Goal: Transaction & Acquisition: Download file/media

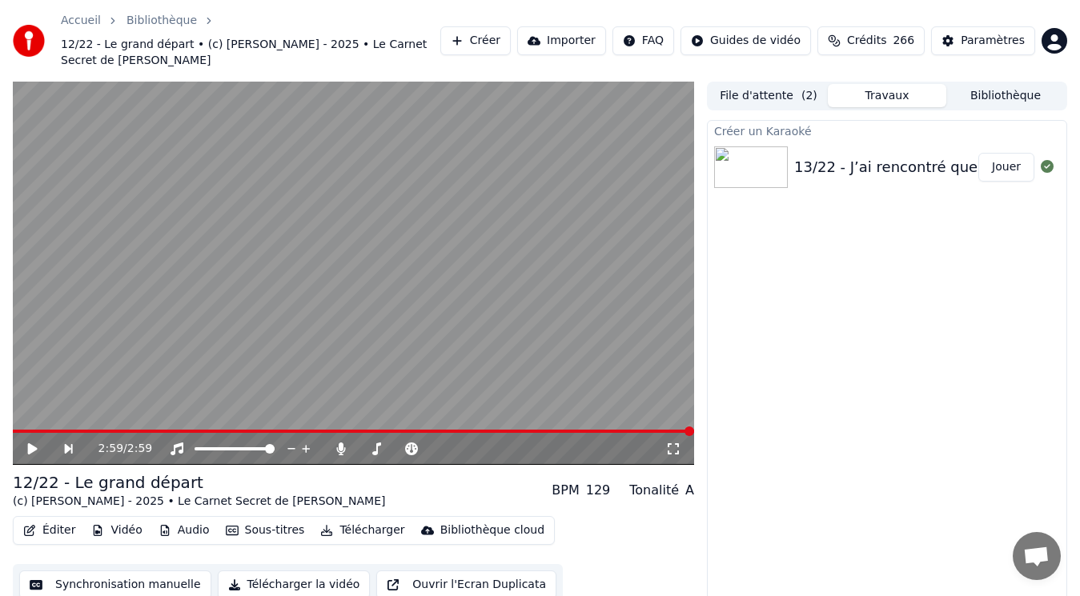
scroll to position [14, 0]
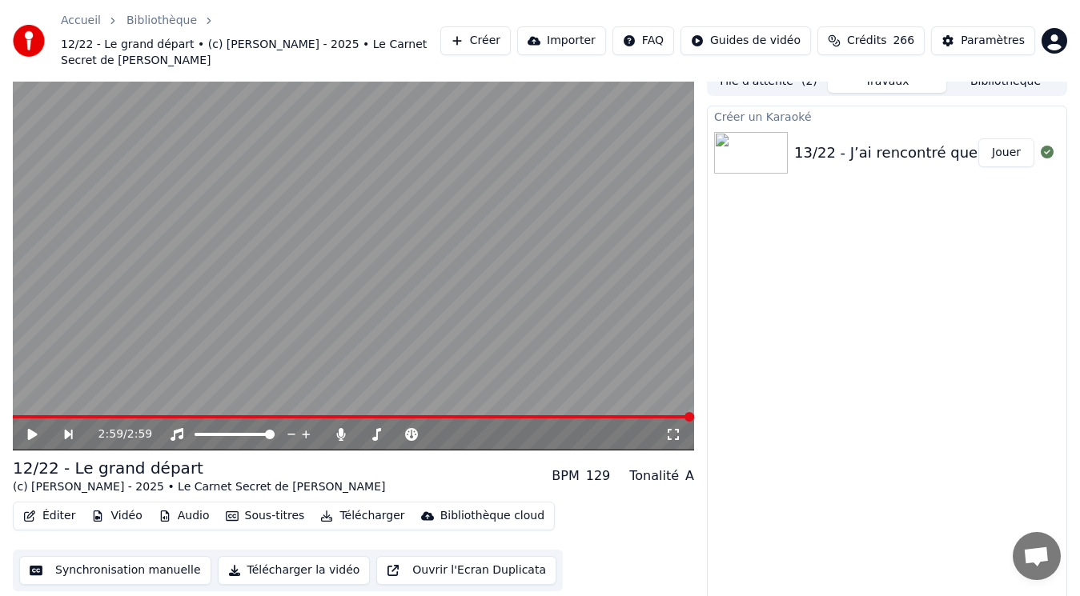
click at [944, 142] on div "13/22 - J’ai rencontré quelqu’un" at bounding box center [908, 153] width 229 height 22
click at [1012, 143] on button "Jouer" at bounding box center [1006, 152] width 56 height 29
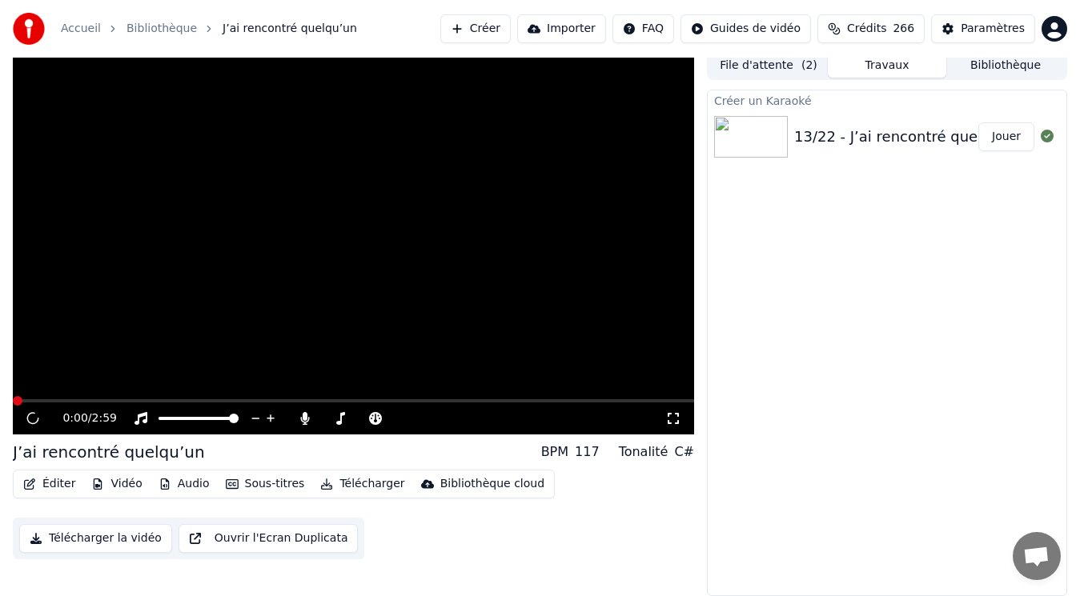
scroll to position [6, 0]
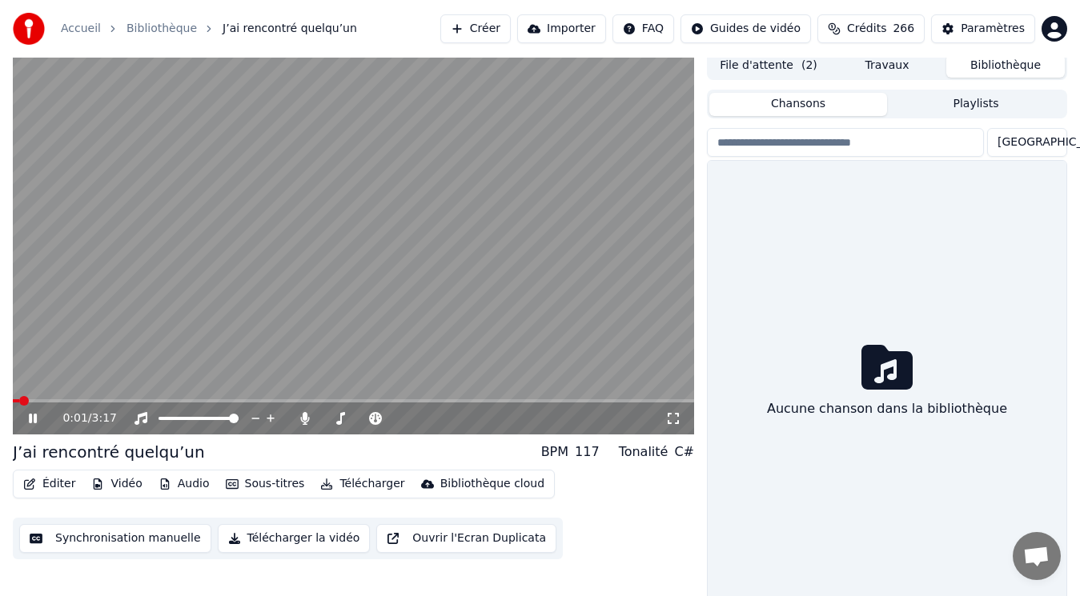
click at [1036, 62] on button "Bibliothèque" at bounding box center [1005, 65] width 118 height 23
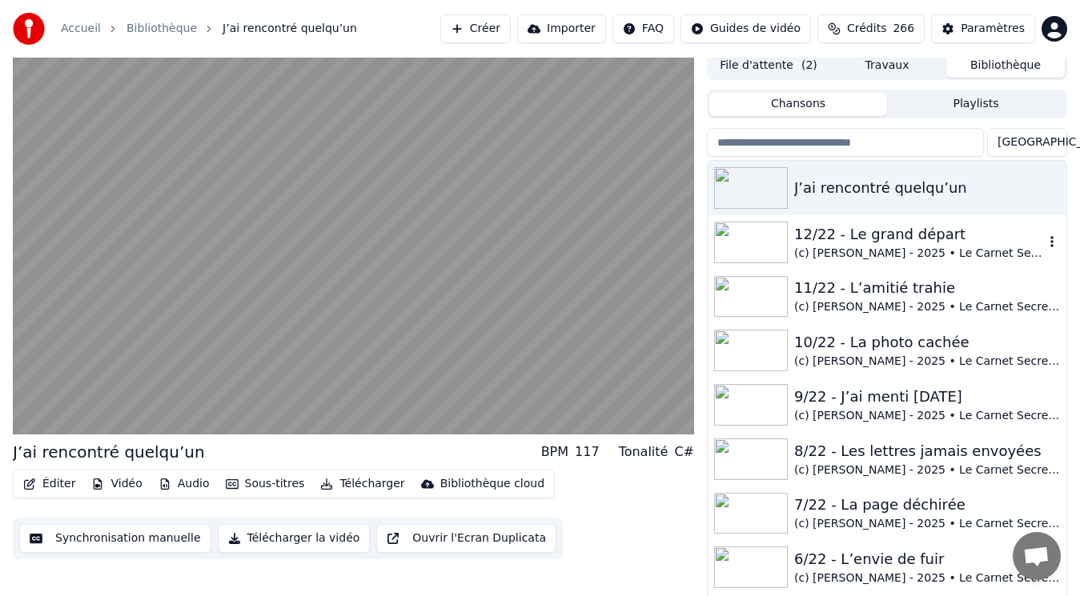
click at [915, 249] on div "(c) [PERSON_NAME] - 2025 • Le Carnet Secret de [PERSON_NAME]" at bounding box center [919, 254] width 250 height 16
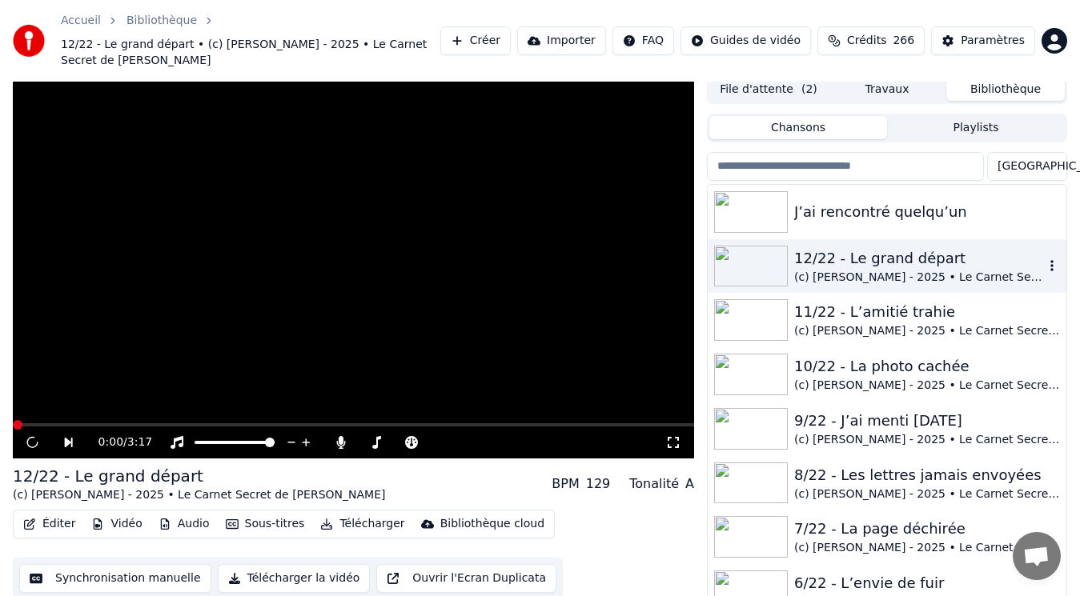
scroll to position [14, 0]
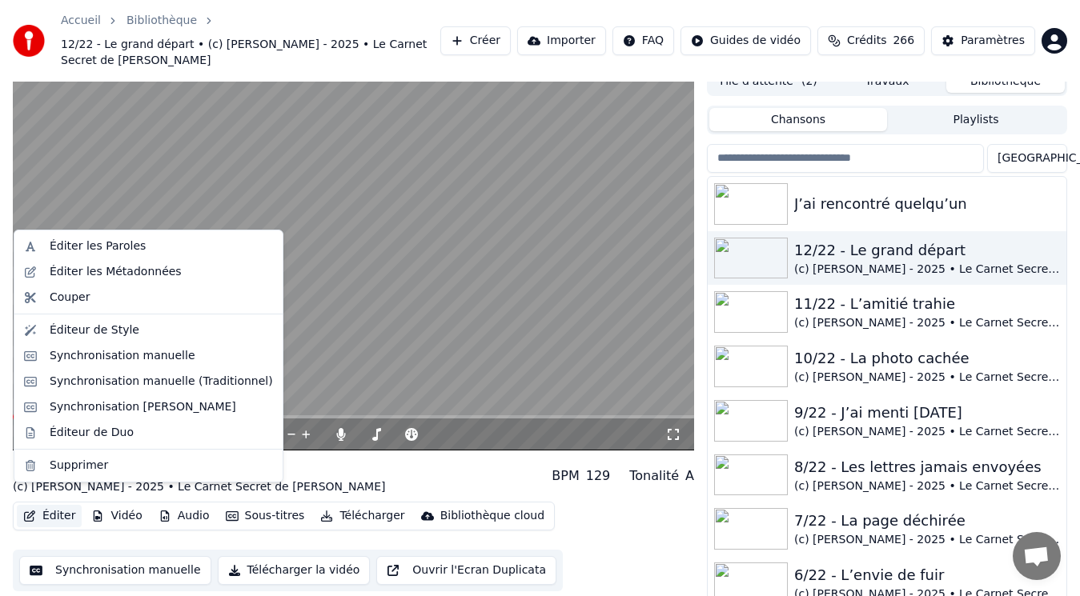
click at [63, 505] on button "Éditer" at bounding box center [49, 516] width 65 height 22
click at [95, 271] on div "Éditer les Métadonnées" at bounding box center [116, 272] width 132 height 16
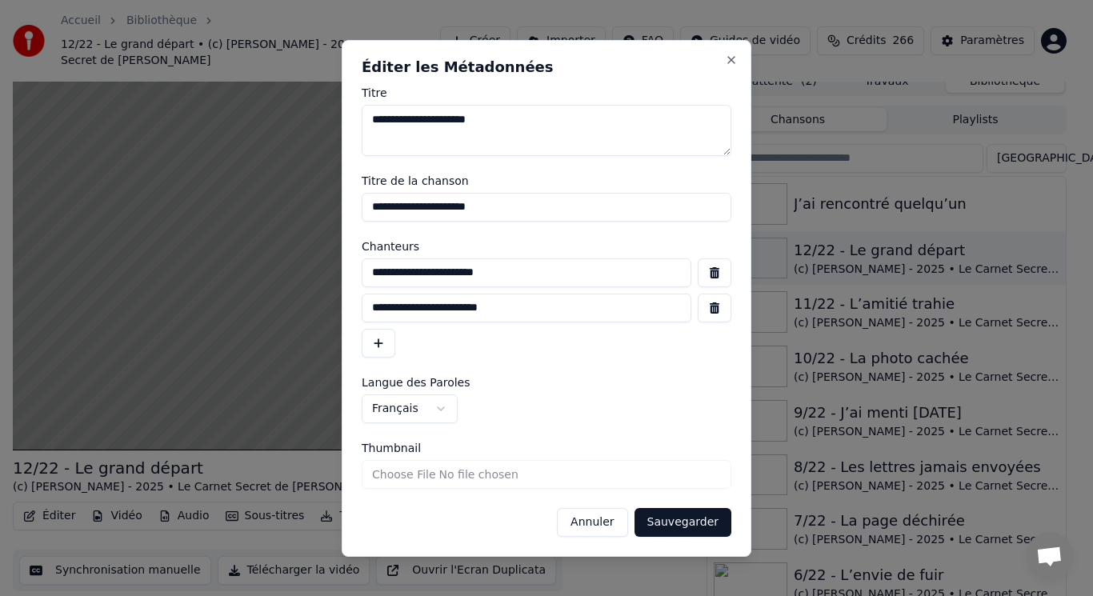
drag, startPoint x: 539, startPoint y: 213, endPoint x: 317, endPoint y: 222, distance: 221.9
click at [317, 222] on body "Accueil Bibliothèque 12/22 - Le grand départ • (c) [PERSON_NAME] - 2025 • Le Ca…" at bounding box center [540, 284] width 1080 height 596
click at [514, 279] on input "**********" at bounding box center [527, 273] width 330 height 29
drag, startPoint x: 514, startPoint y: 278, endPoint x: 299, endPoint y: 275, distance: 215.3
click at [299, 275] on body "Accueil Bibliothèque 12/22 - Le grand départ • (c) [PERSON_NAME] - 2025 • Le Ca…" at bounding box center [540, 284] width 1080 height 596
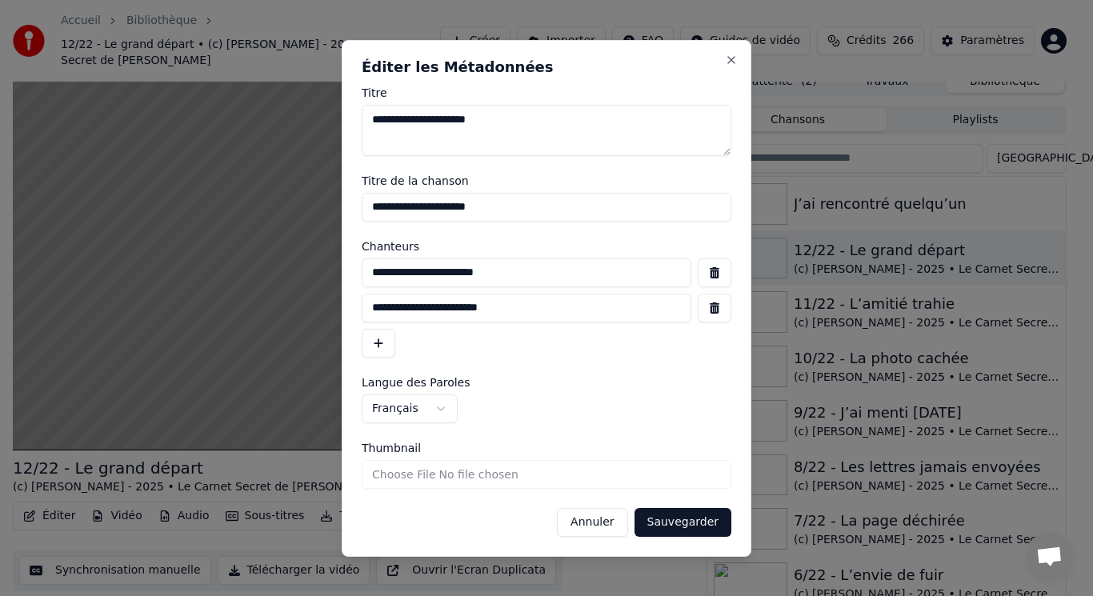
click at [607, 521] on button "Annuler" at bounding box center [592, 522] width 70 height 29
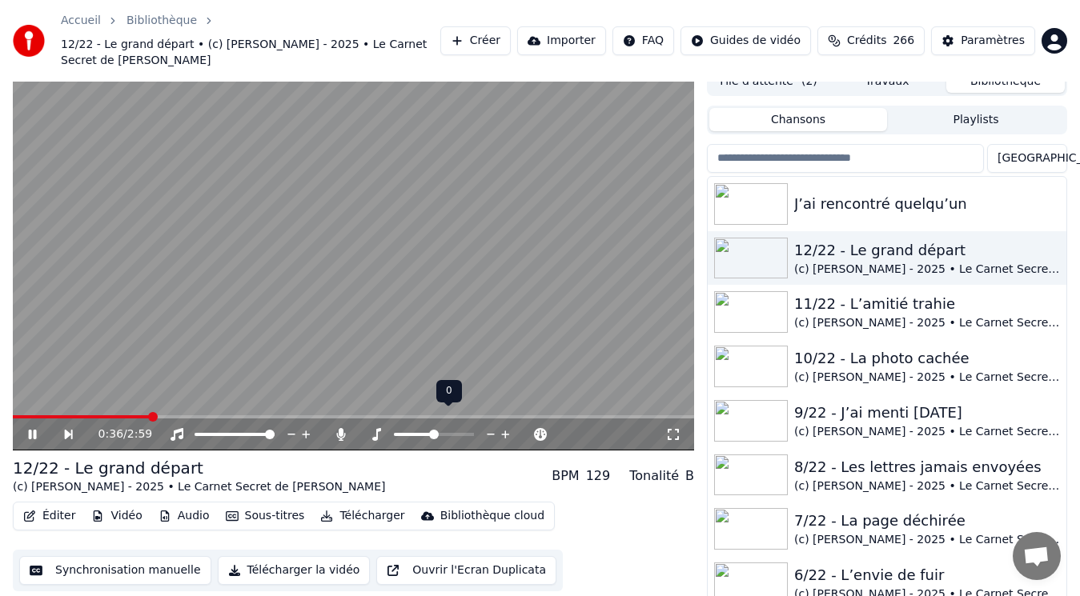
click at [433, 430] on span at bounding box center [434, 435] width 10 height 10
click at [29, 430] on icon at bounding box center [33, 435] width 8 height 10
click at [913, 194] on div "J’ai rencontré quelqu’un" at bounding box center [919, 204] width 250 height 22
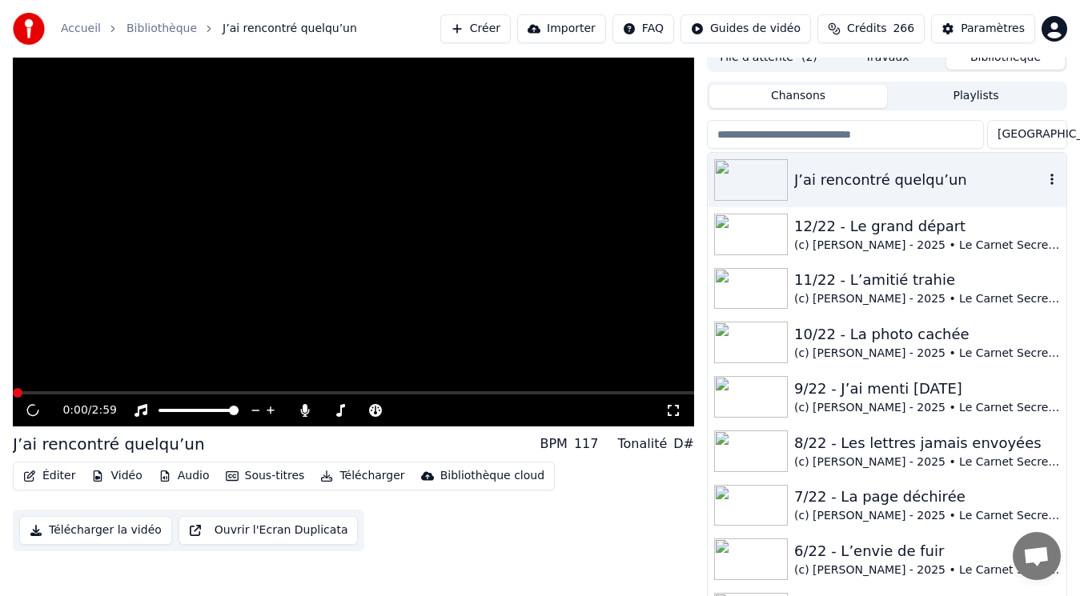
scroll to position [6, 0]
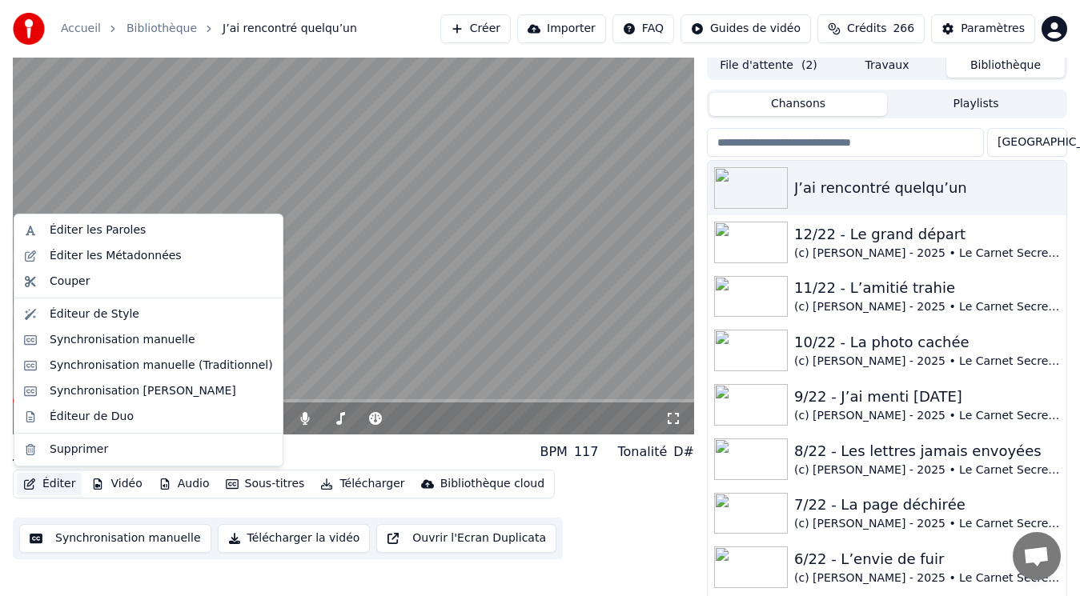
click at [59, 488] on button "Éditer" at bounding box center [49, 484] width 65 height 22
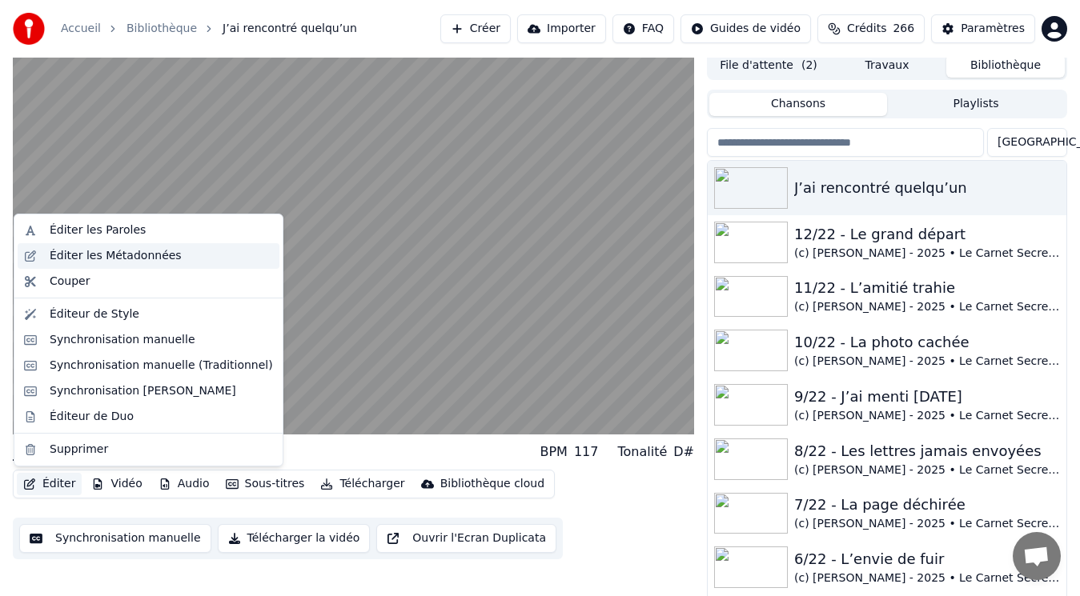
click at [82, 257] on div "Éditer les Métadonnées" at bounding box center [116, 256] width 132 height 16
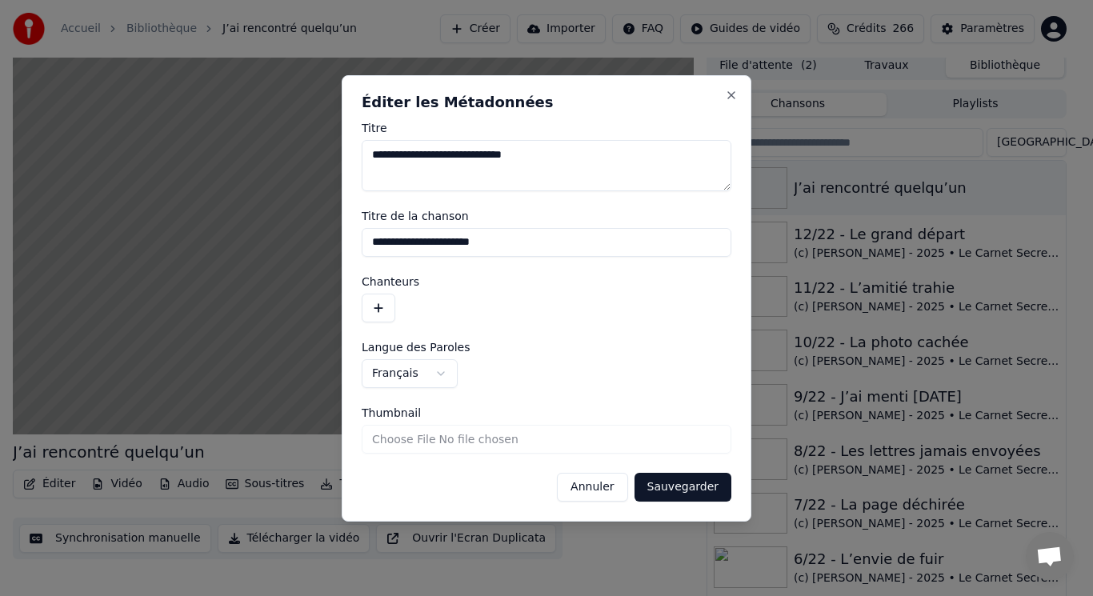
click at [378, 304] on button "button" at bounding box center [379, 308] width 34 height 29
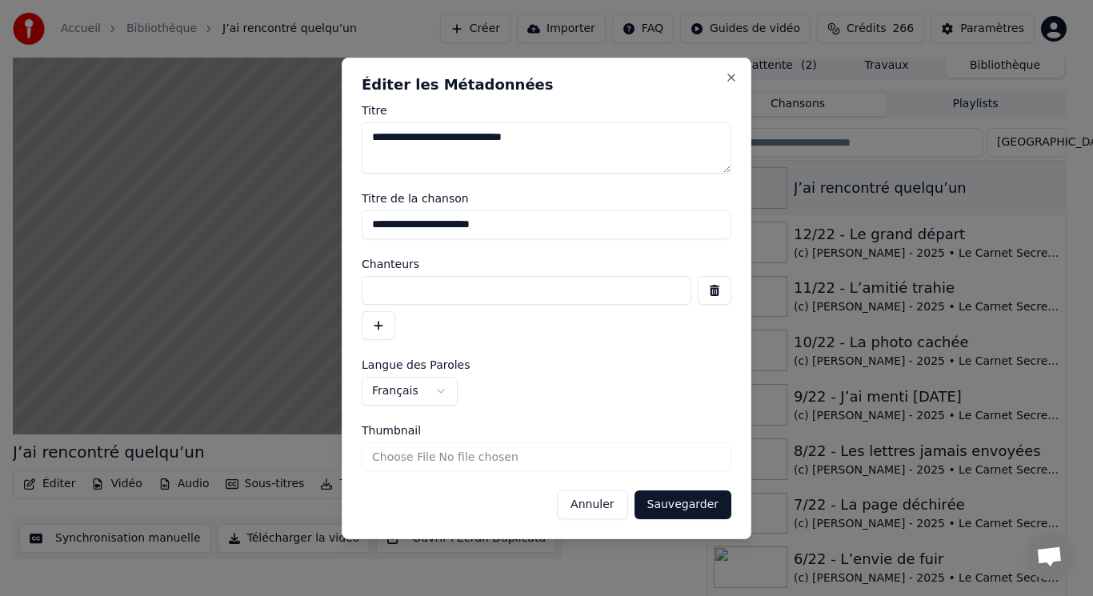
paste input "**********"
type input "**********"
drag, startPoint x: 413, startPoint y: 137, endPoint x: 339, endPoint y: 138, distance: 74.4
click at [339, 138] on body "Accueil Bibliothèque J’ai rencontré quelqu’un Créer Importer FAQ Guides de vidé…" at bounding box center [540, 292] width 1080 height 596
click at [367, 223] on input "**********" at bounding box center [547, 225] width 370 height 29
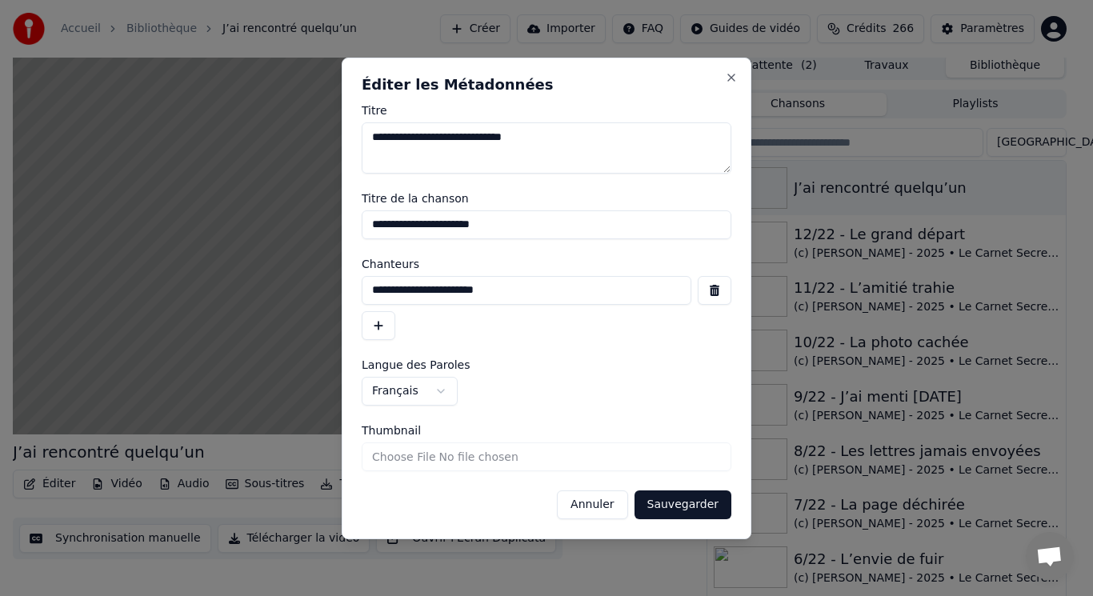
paste input "********"
type input "**********"
click at [684, 503] on button "Sauvegarder" at bounding box center [683, 505] width 97 height 29
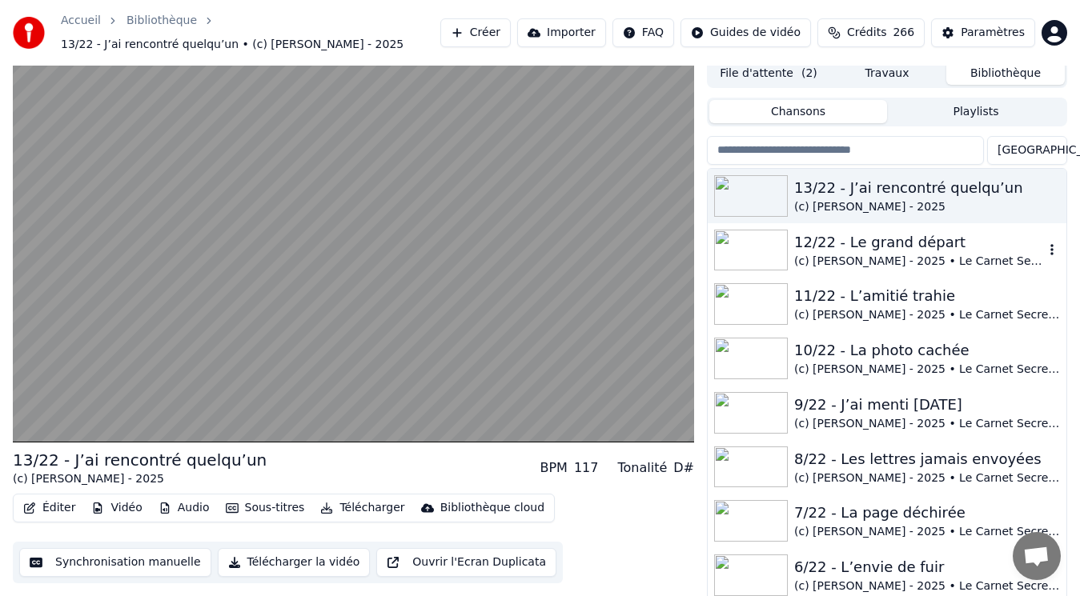
click at [944, 259] on div "(c) [PERSON_NAME] - 2025 • Le Carnet Secret de [PERSON_NAME]" at bounding box center [919, 262] width 250 height 16
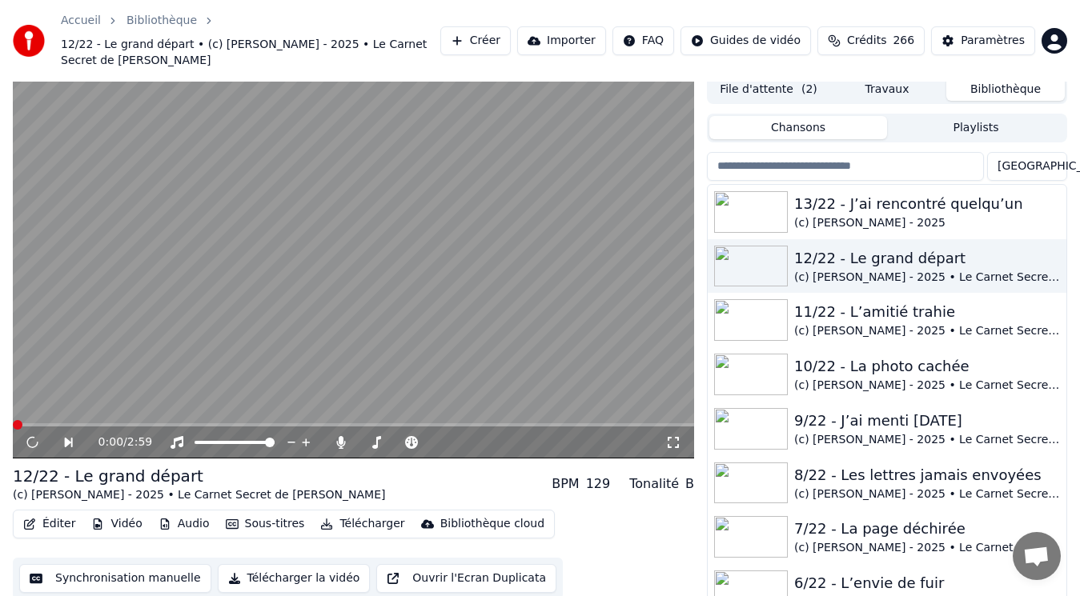
click at [62, 513] on button "Éditer" at bounding box center [49, 524] width 65 height 22
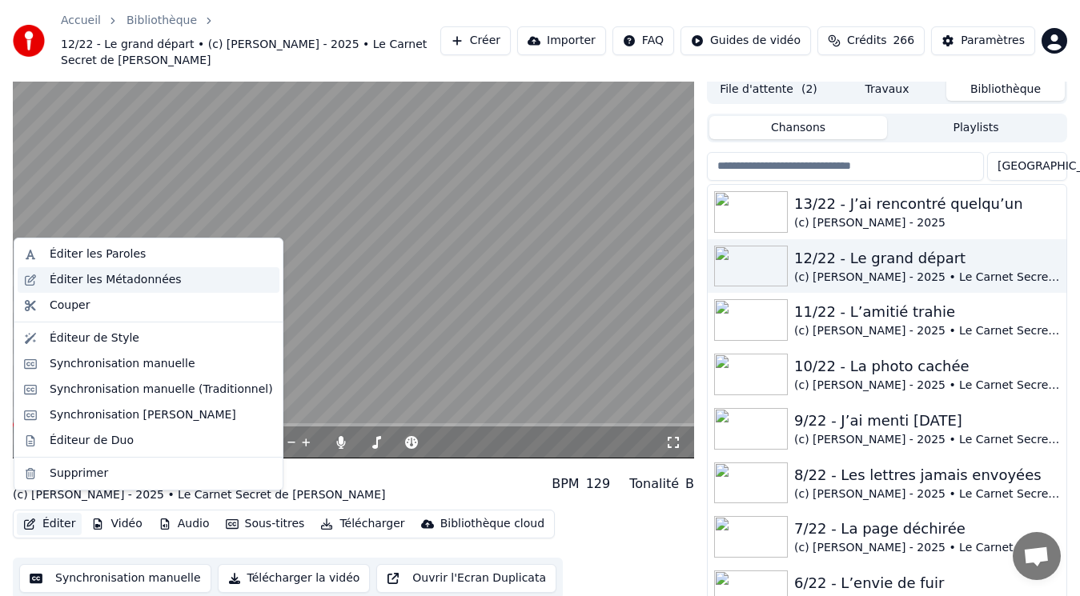
click at [94, 280] on div "Éditer les Métadonnées" at bounding box center [116, 280] width 132 height 16
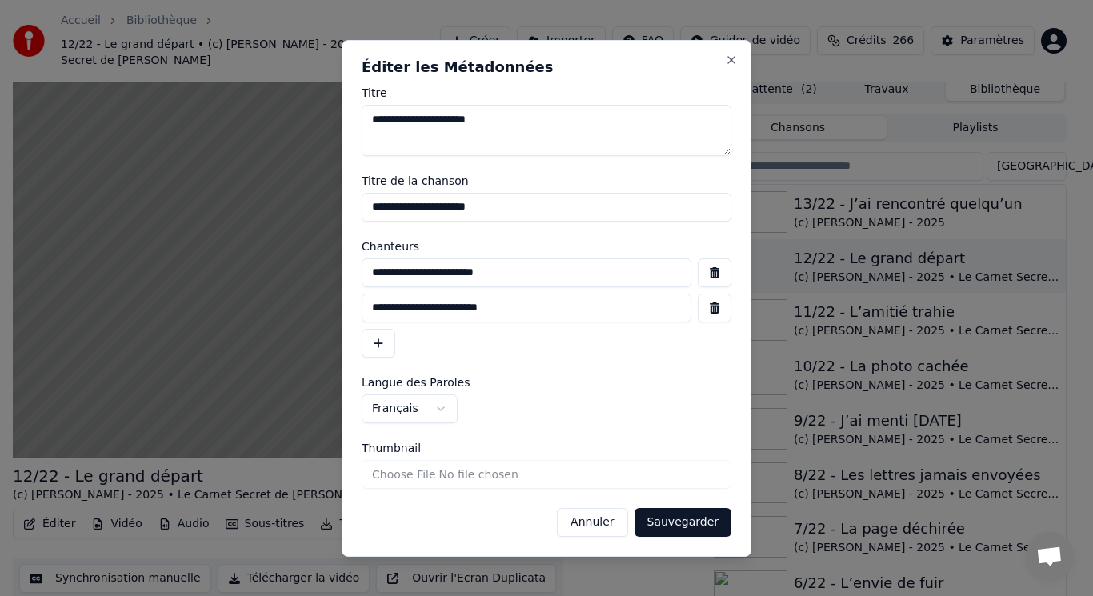
drag, startPoint x: 525, startPoint y: 313, endPoint x: 262, endPoint y: 317, distance: 263.4
click at [262, 317] on body "Accueil Bibliothèque 12/22 - Le grand départ • (c) [PERSON_NAME] - 2025 • Le Ca…" at bounding box center [540, 292] width 1080 height 596
click at [615, 525] on button "Annuler" at bounding box center [592, 522] width 70 height 29
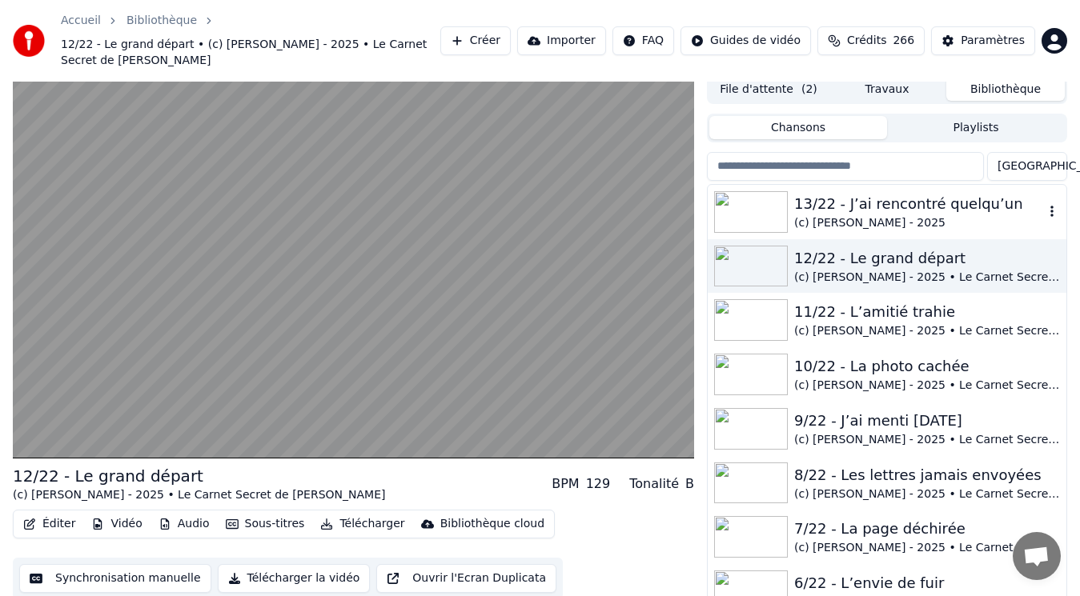
click at [932, 215] on div "(c) [PERSON_NAME] - 2025" at bounding box center [919, 223] width 250 height 16
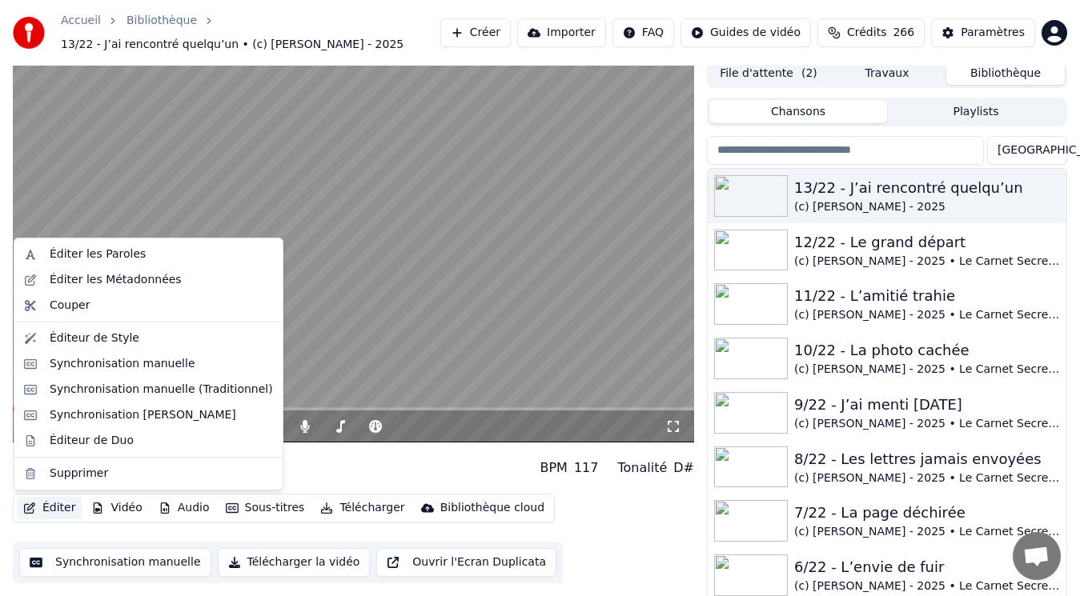
click at [49, 502] on button "Éditer" at bounding box center [49, 508] width 65 height 22
click at [109, 277] on div "Éditer les Métadonnées" at bounding box center [116, 280] width 132 height 16
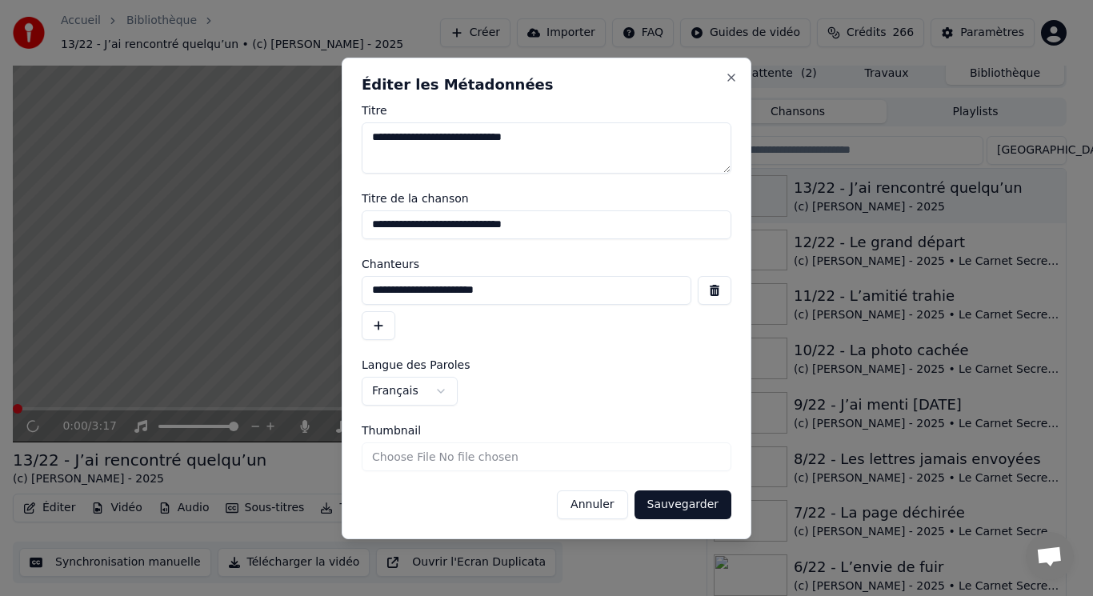
click at [377, 332] on button "button" at bounding box center [379, 325] width 34 height 29
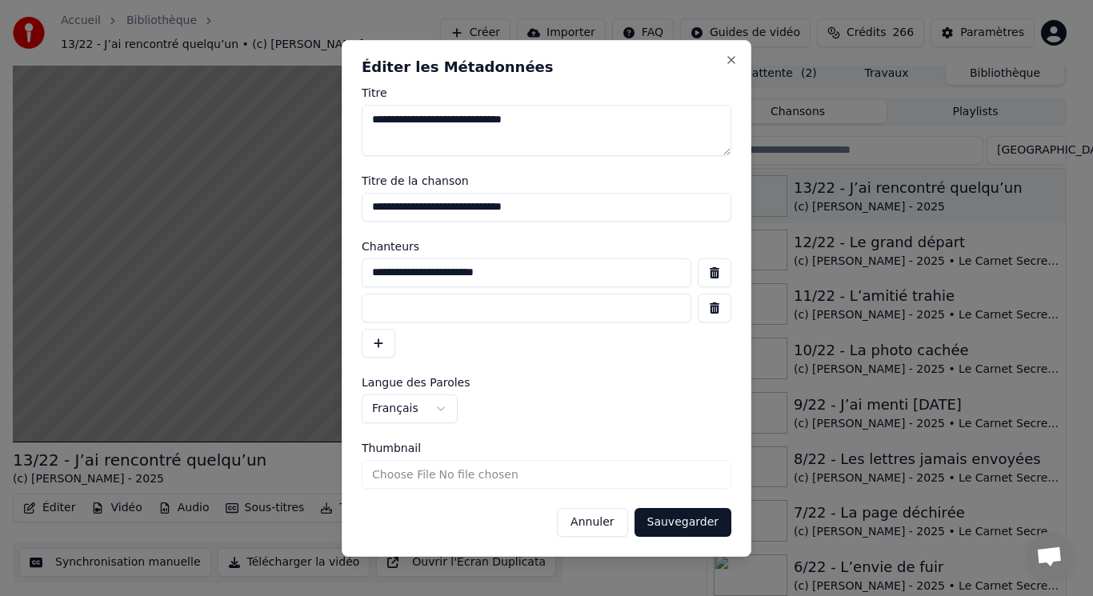
paste input "**********"
type input "**********"
click at [672, 525] on button "Sauvegarder" at bounding box center [683, 522] width 97 height 29
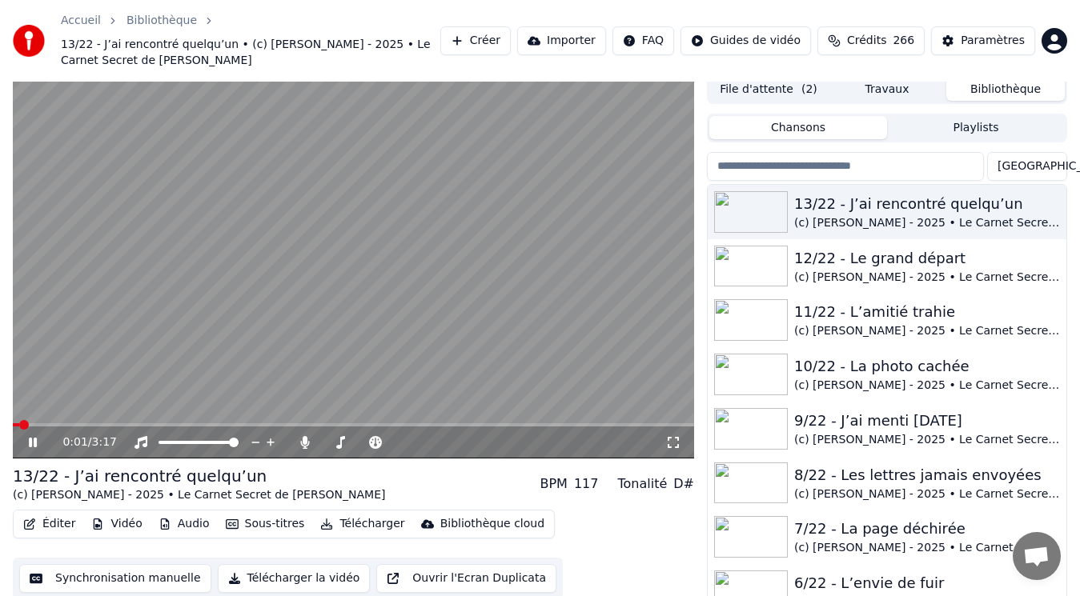
click at [183, 522] on button "Audio" at bounding box center [184, 524] width 64 height 22
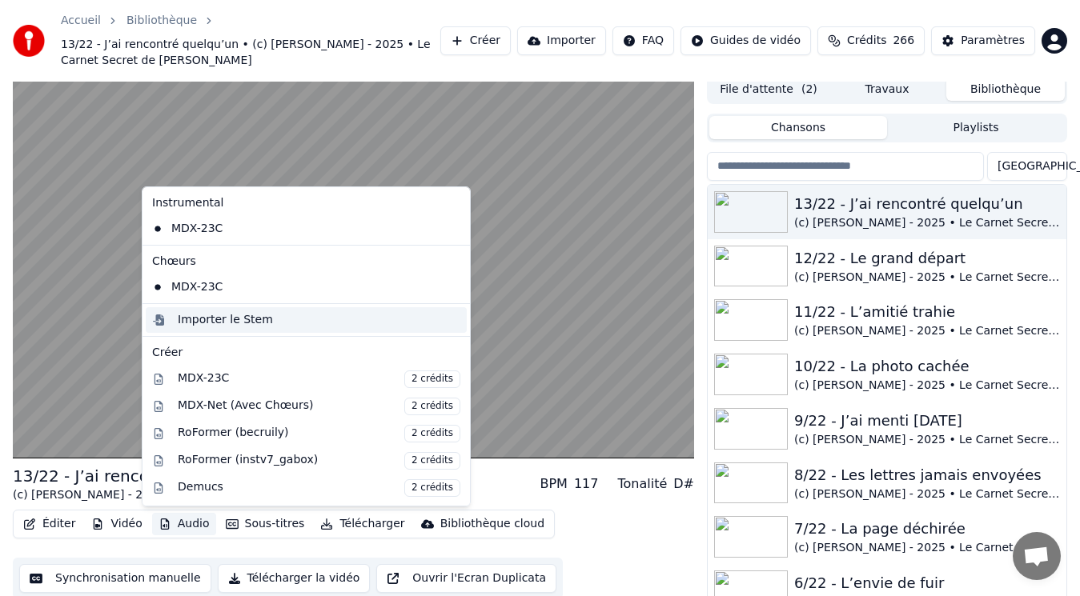
click at [214, 317] on div "Importer le Stem" at bounding box center [225, 320] width 95 height 16
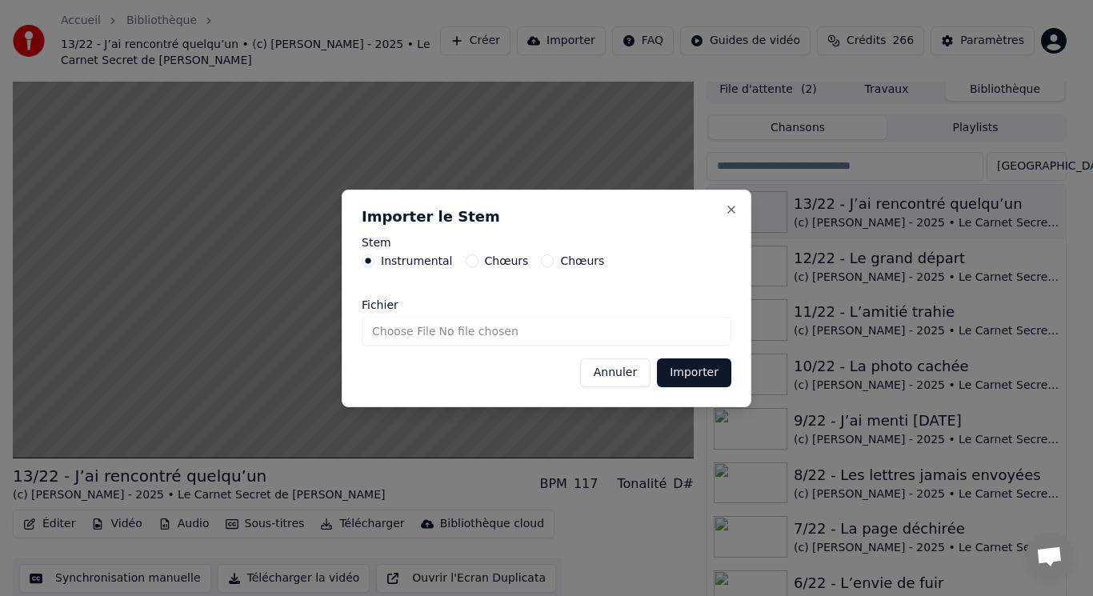
click at [445, 335] on input "Fichier" at bounding box center [547, 331] width 370 height 29
type input "**********"
click at [676, 371] on button "Importer" at bounding box center [694, 373] width 74 height 29
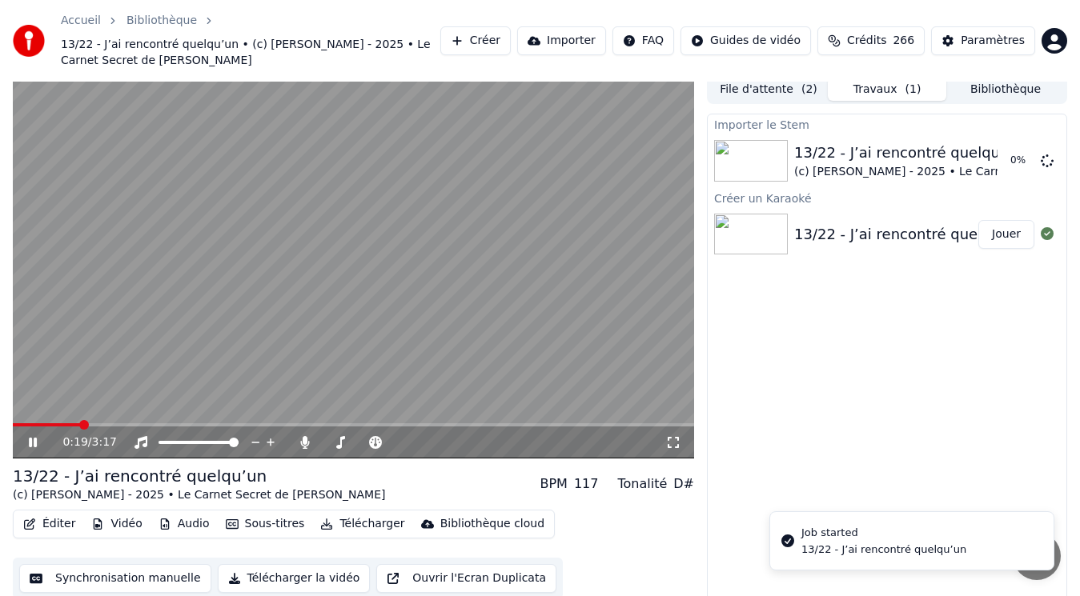
click at [100, 320] on video at bounding box center [353, 266] width 681 height 383
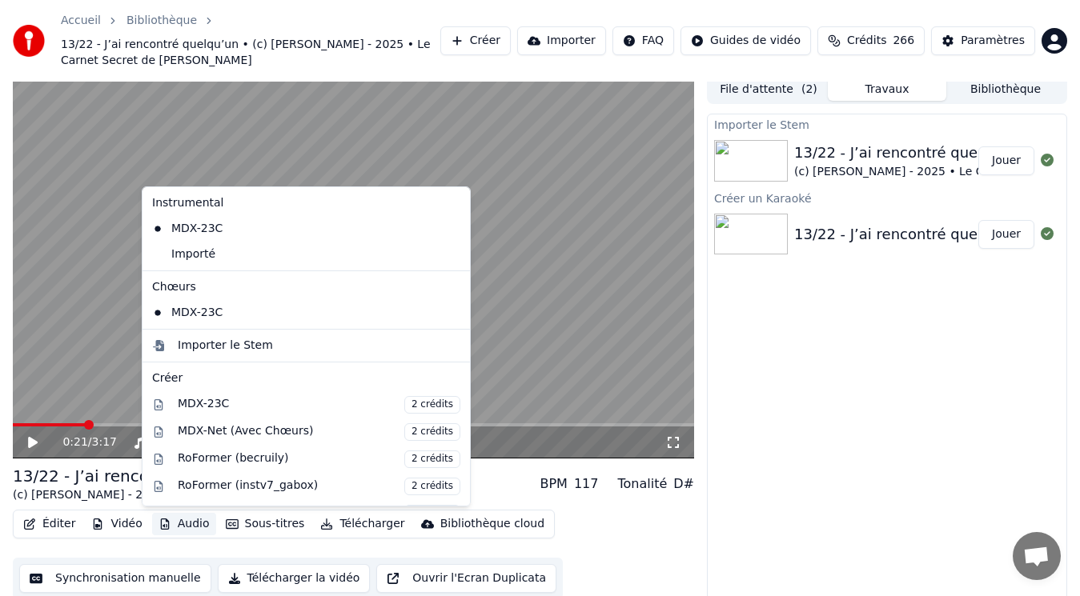
click at [172, 519] on button "Audio" at bounding box center [184, 524] width 64 height 22
click at [193, 339] on div "Importer le Stem" at bounding box center [225, 346] width 95 height 16
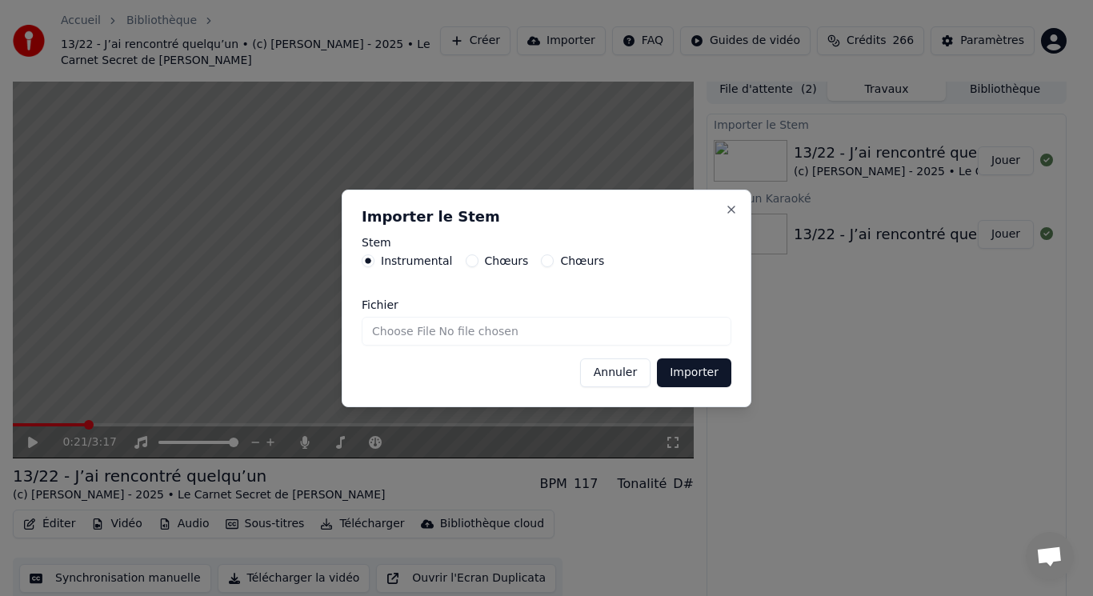
click at [490, 263] on label "Chœurs" at bounding box center [507, 260] width 44 height 11
click at [479, 263] on button "Chœurs" at bounding box center [472, 261] width 13 height 13
click at [432, 331] on input "Fichier" at bounding box center [547, 331] width 370 height 29
type input "**********"
click at [696, 375] on button "Importer" at bounding box center [694, 373] width 74 height 29
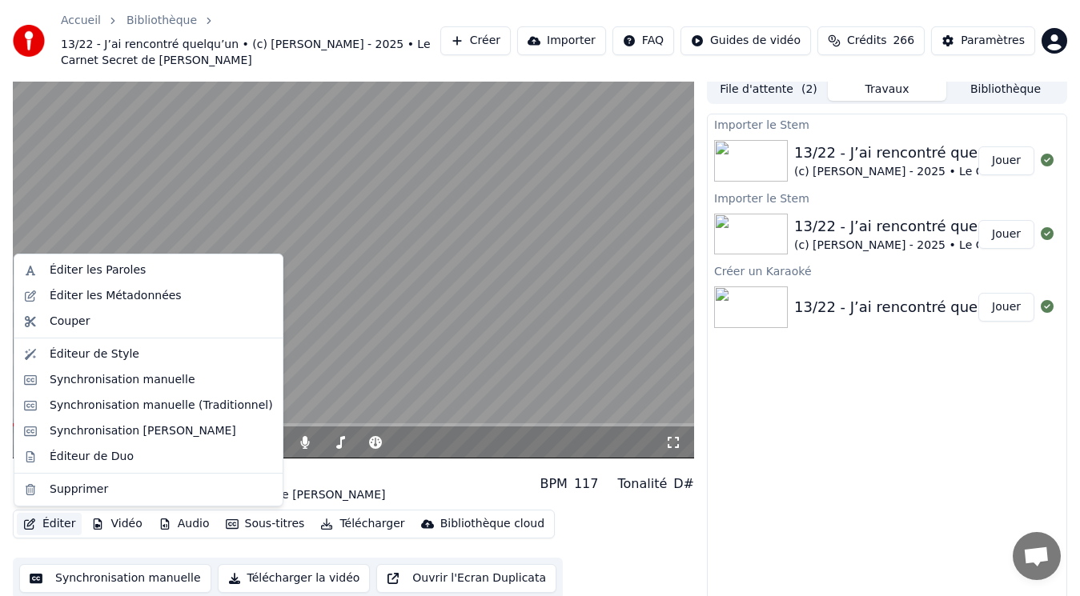
click at [43, 522] on button "Éditer" at bounding box center [49, 524] width 65 height 22
click at [149, 401] on div "Synchronisation manuelle (Traditionnel)" at bounding box center [161, 406] width 223 height 16
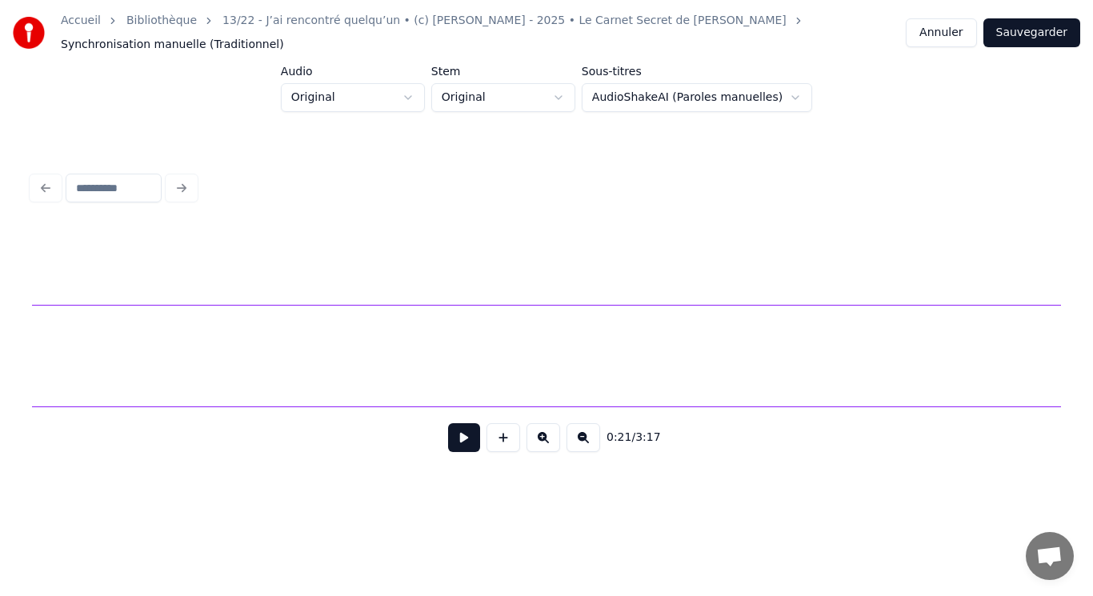
scroll to position [0, 19387]
click at [587, 435] on button at bounding box center [584, 437] width 34 height 29
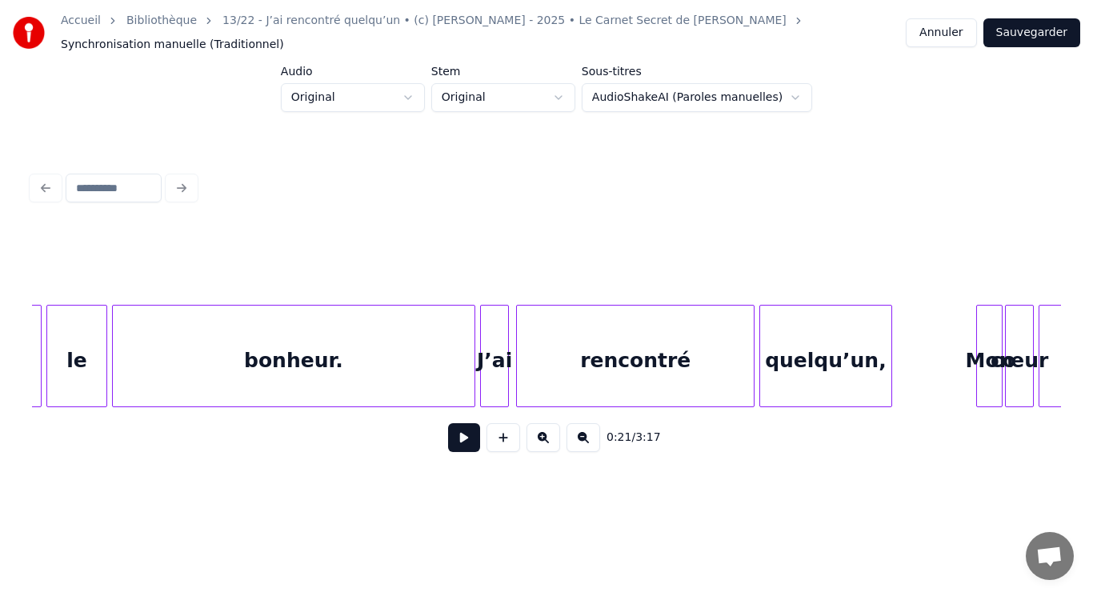
click at [587, 435] on button at bounding box center [584, 437] width 34 height 29
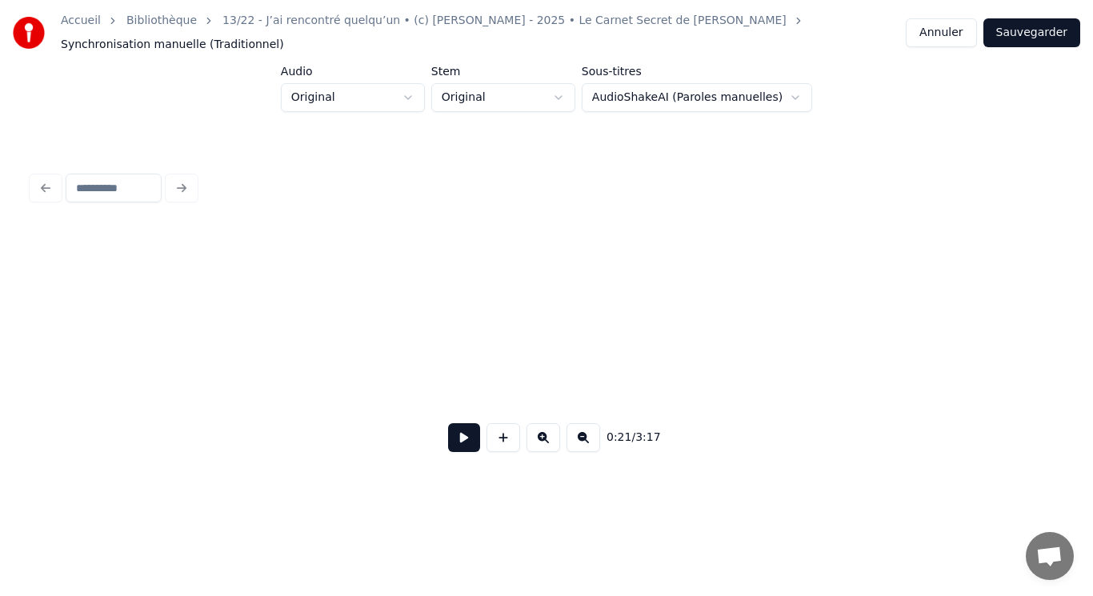
scroll to position [0, 14770]
click at [587, 435] on button at bounding box center [584, 437] width 34 height 29
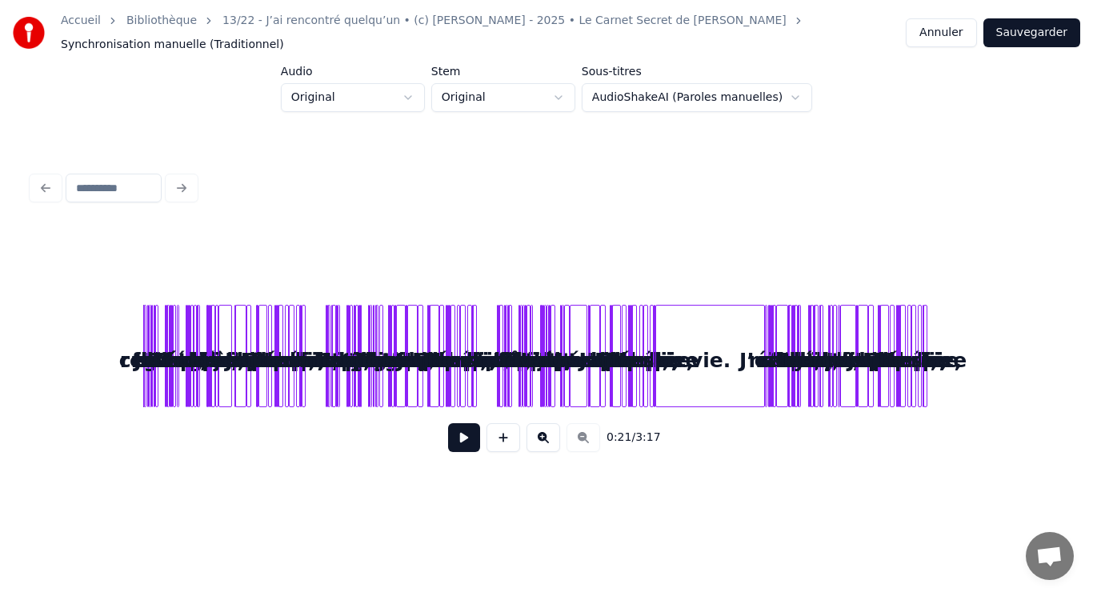
click at [718, 371] on div "vie." at bounding box center [710, 360] width 108 height 109
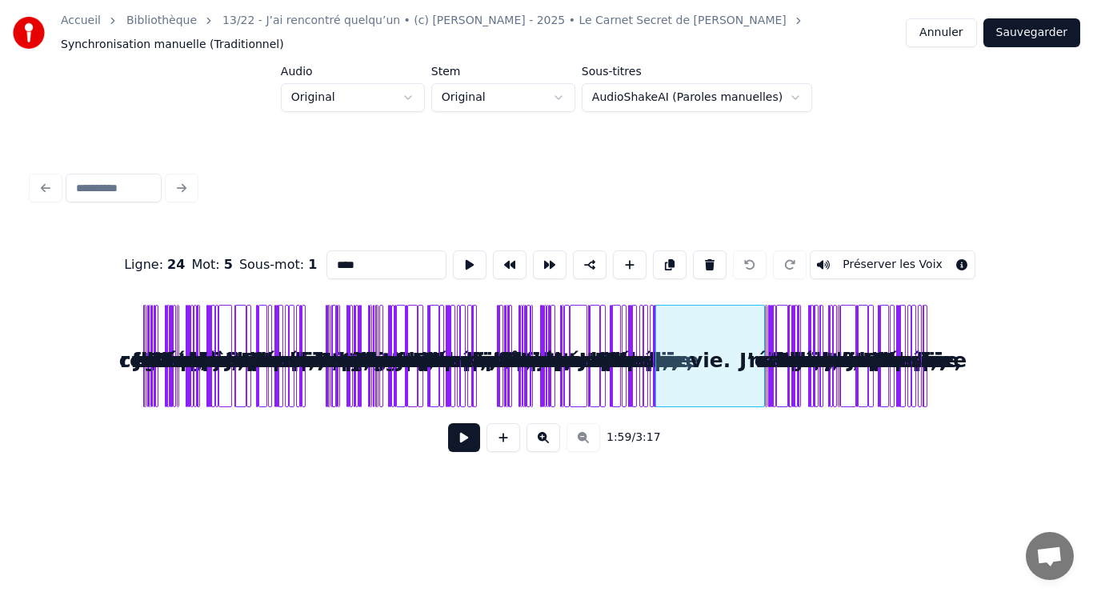
click at [549, 433] on button at bounding box center [544, 437] width 34 height 29
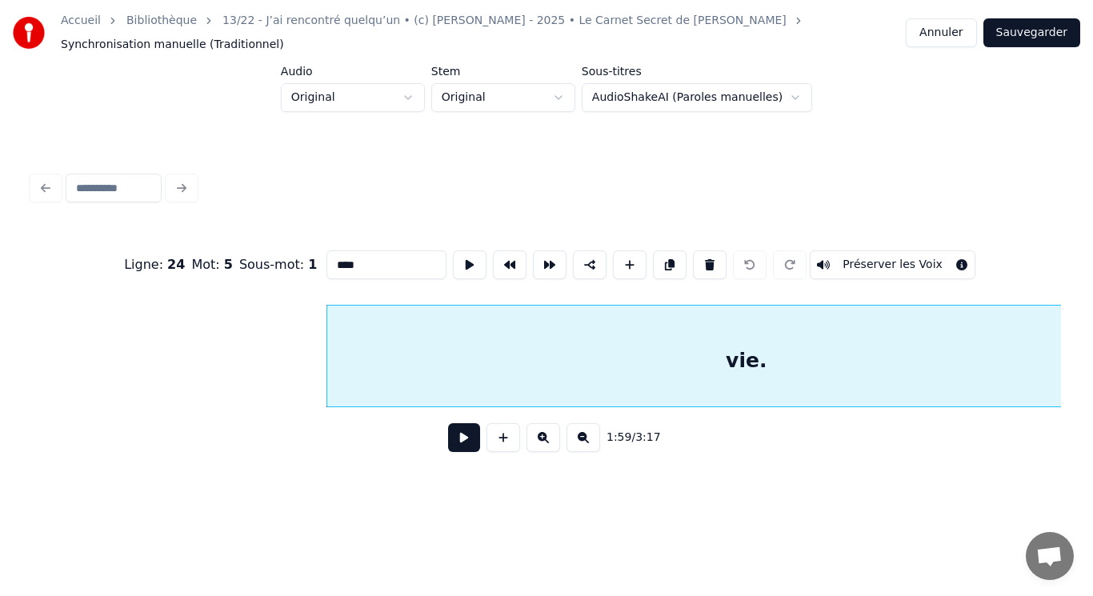
scroll to position [0, 4858]
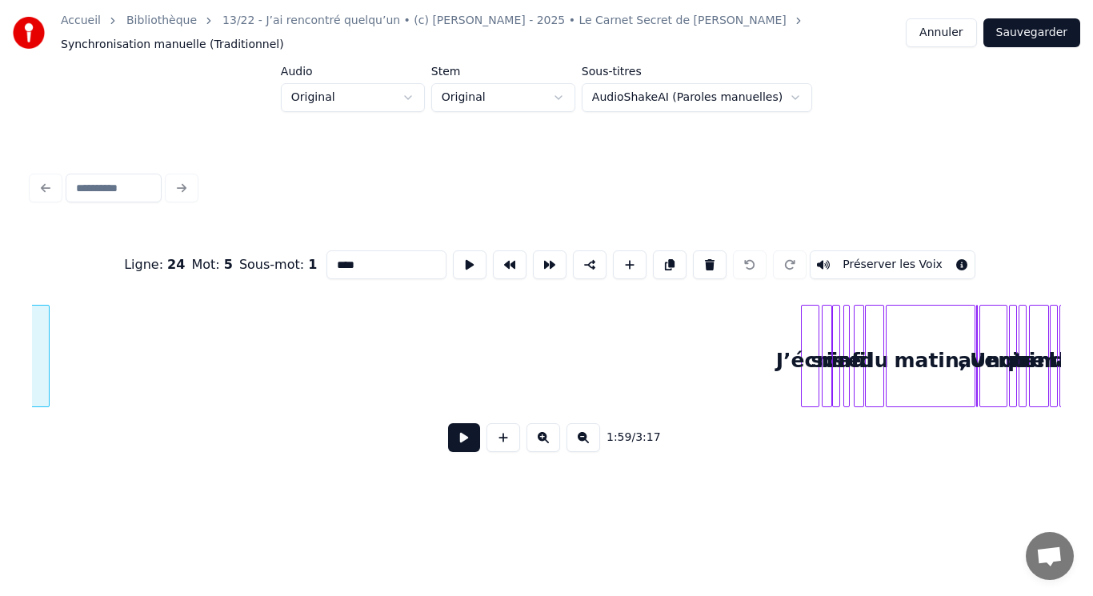
click at [47, 363] on div at bounding box center [46, 356] width 5 height 101
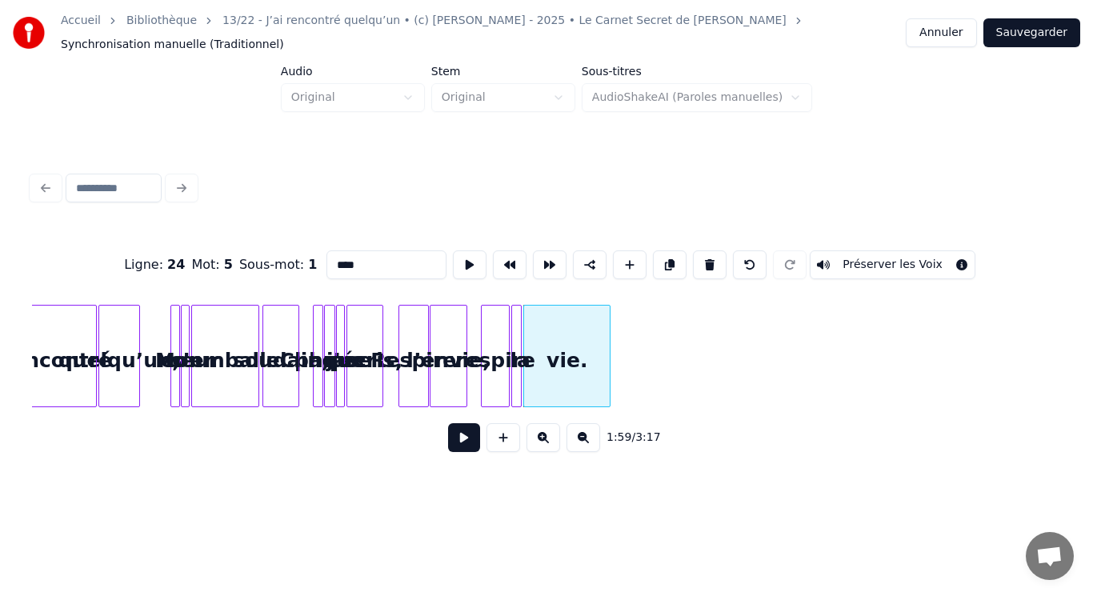
scroll to position [0, 4221]
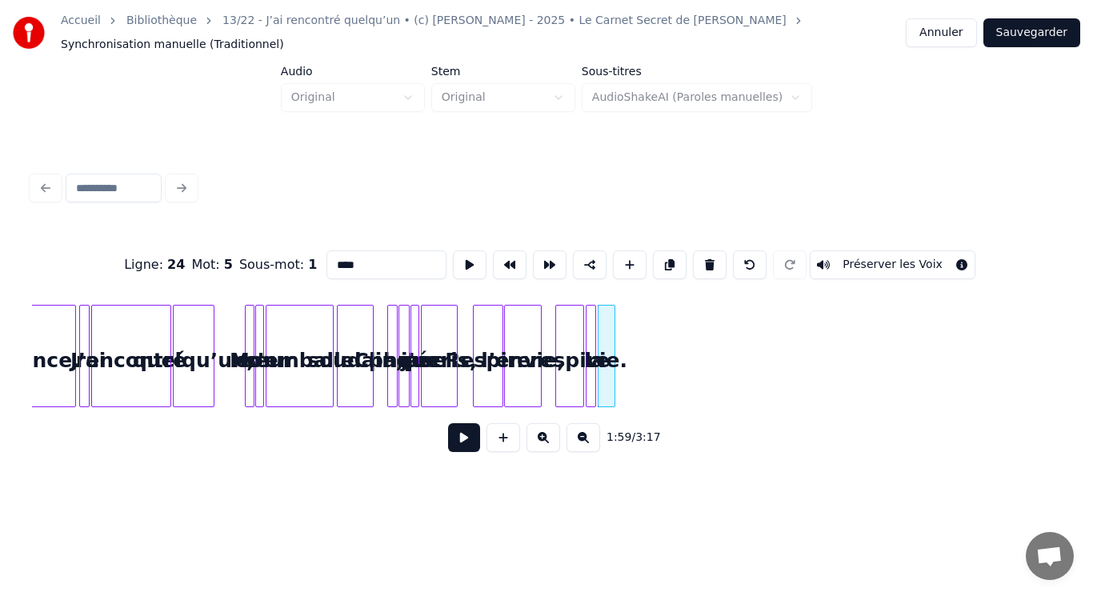
click at [611, 360] on div at bounding box center [612, 356] width 5 height 101
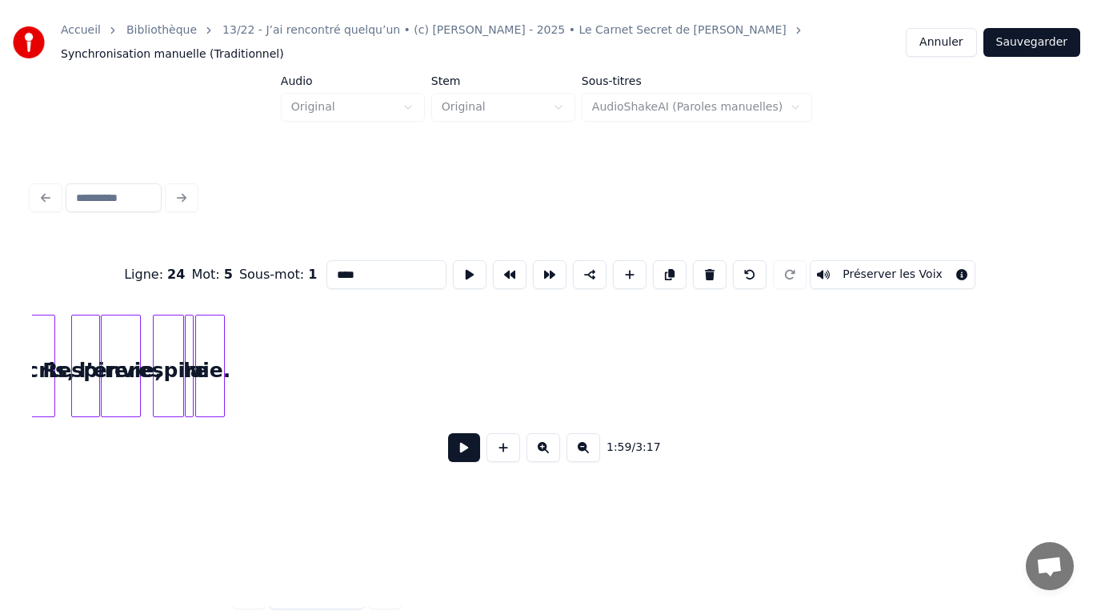
scroll to position [0, 6870]
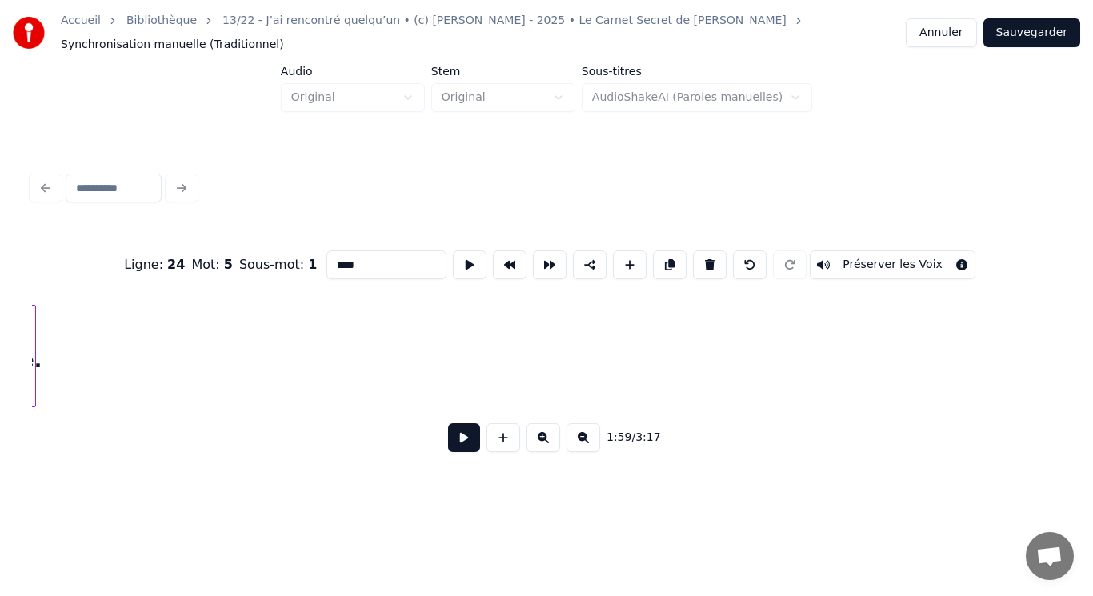
click at [1050, 26] on button "Sauvegarder" at bounding box center [1032, 32] width 97 height 29
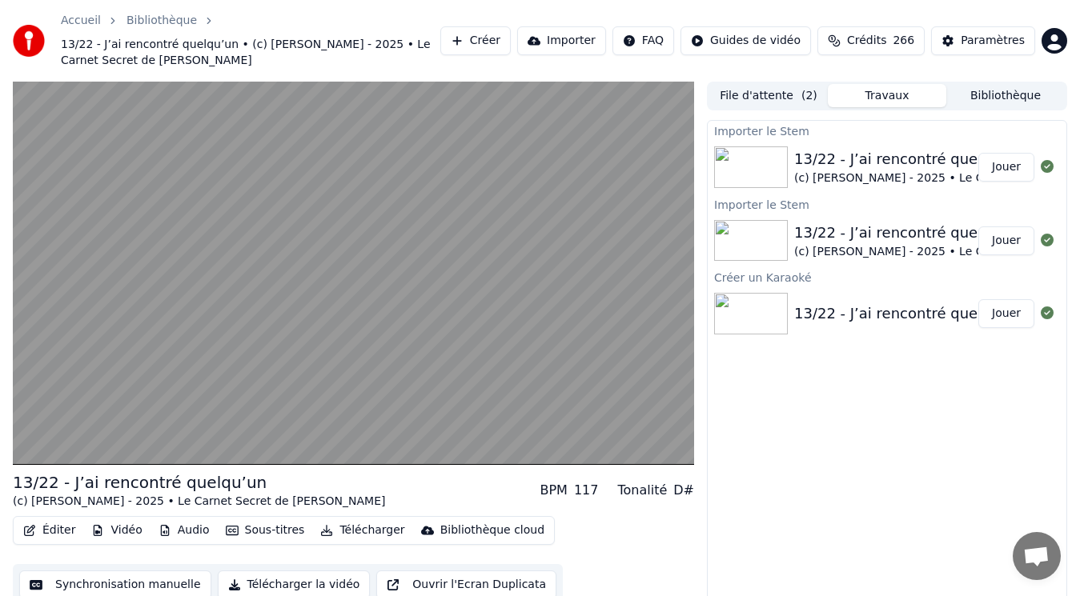
click at [179, 529] on button "Audio" at bounding box center [184, 530] width 64 height 22
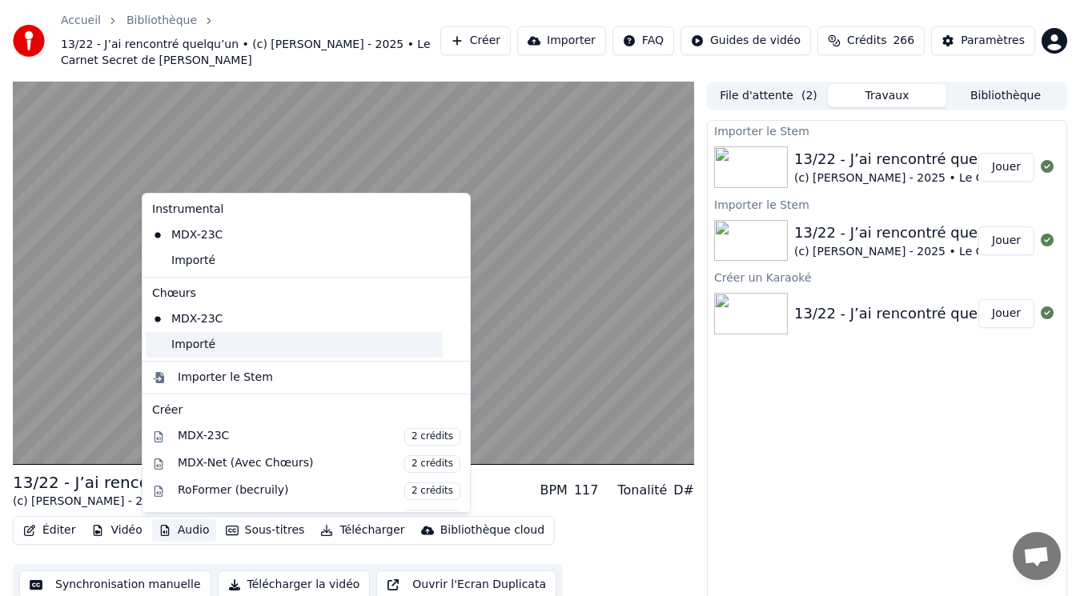
click at [220, 345] on div "Importé" at bounding box center [294, 345] width 297 height 26
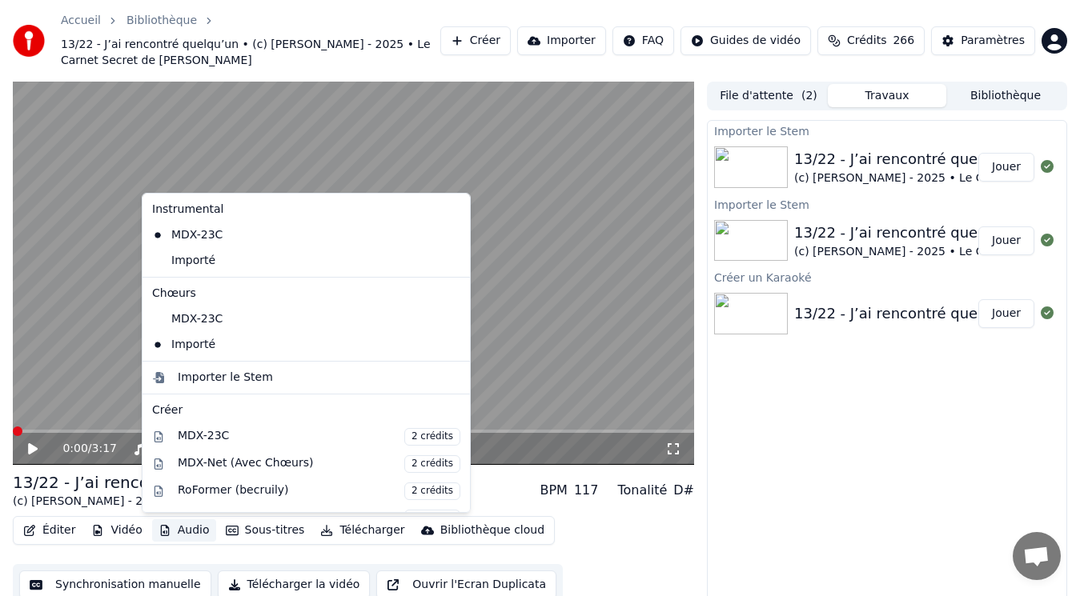
click at [178, 529] on button "Audio" at bounding box center [184, 530] width 64 height 22
click at [283, 270] on div "Importé" at bounding box center [294, 261] width 297 height 26
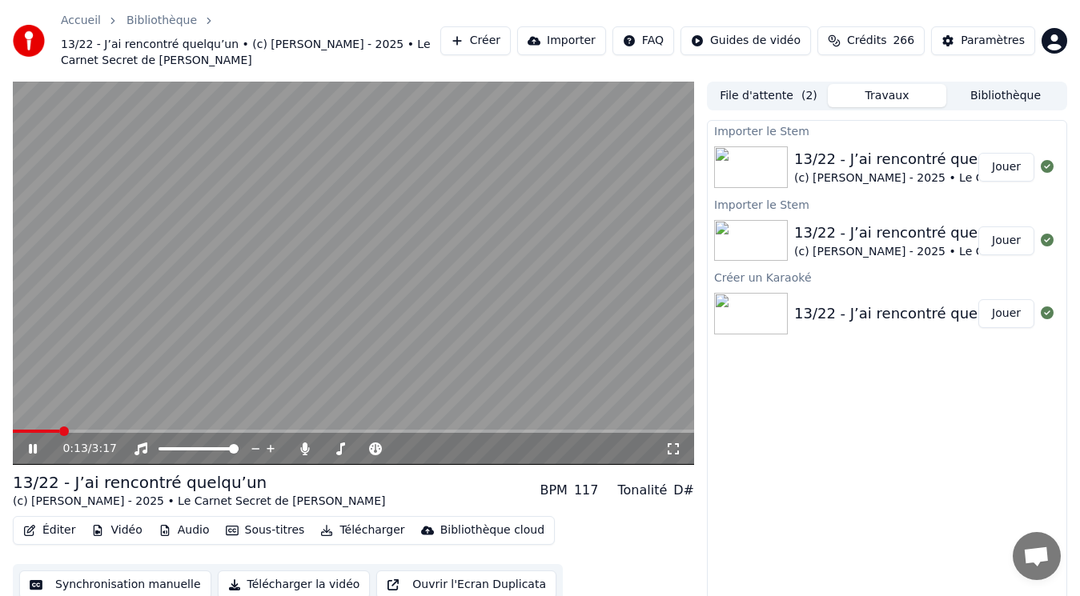
click at [30, 446] on icon at bounding box center [33, 449] width 8 height 10
click at [13, 428] on span at bounding box center [18, 432] width 10 height 10
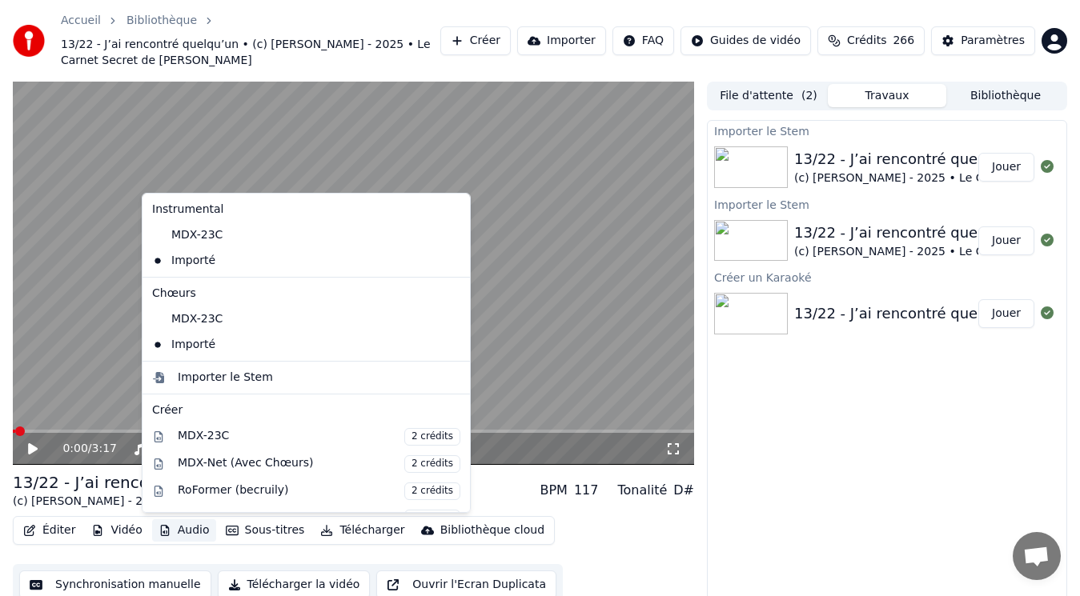
click at [170, 532] on button "Audio" at bounding box center [184, 530] width 64 height 22
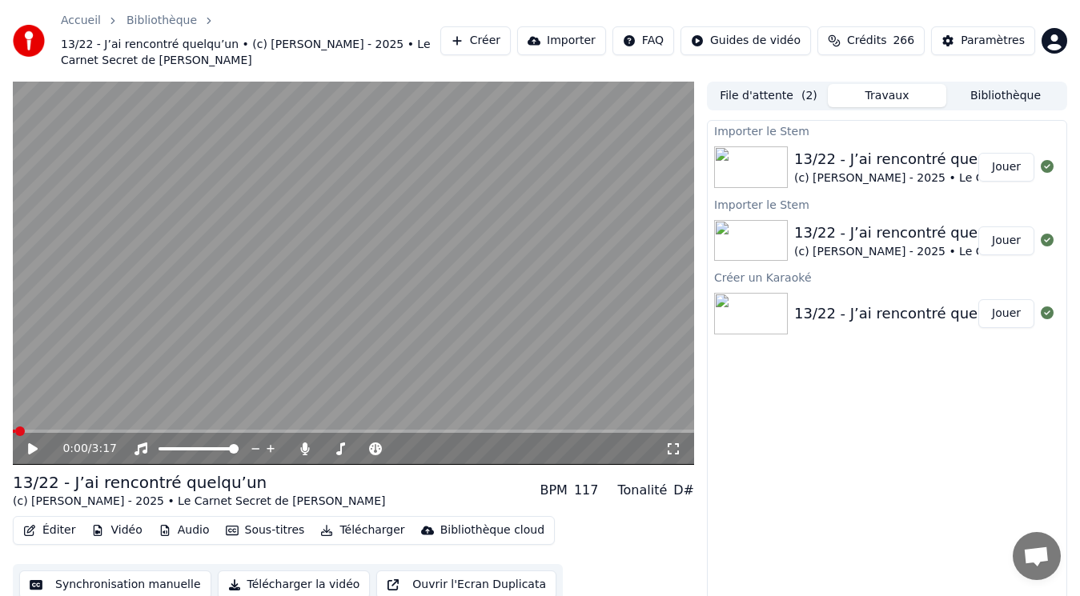
click at [84, 335] on video at bounding box center [353, 273] width 681 height 383
click at [33, 449] on icon at bounding box center [44, 449] width 37 height 13
click at [13, 434] on span at bounding box center [18, 432] width 10 height 10
click at [33, 450] on icon at bounding box center [33, 448] width 10 height 11
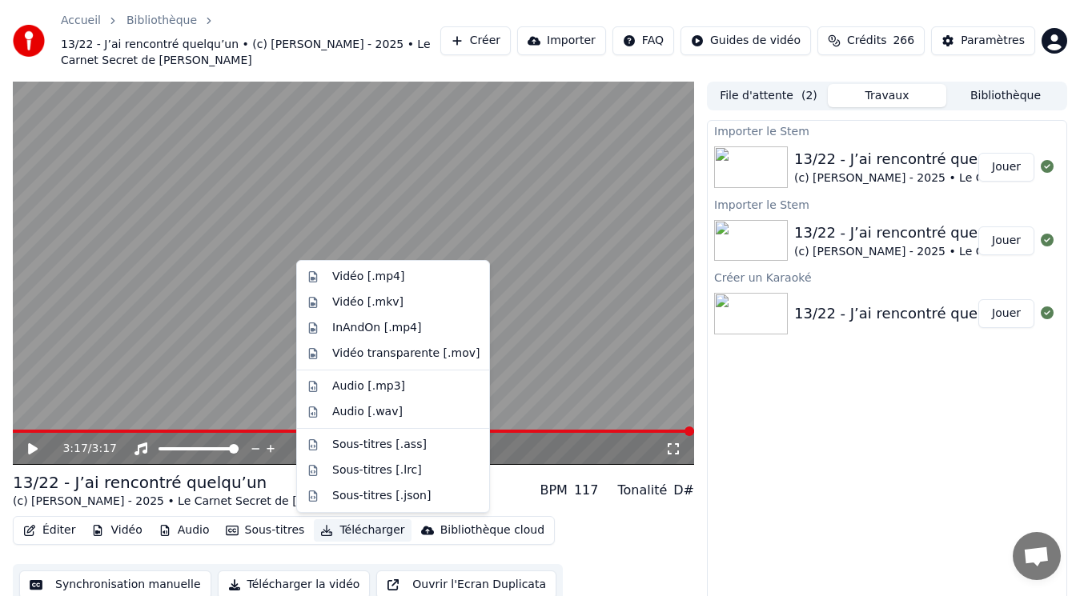
click at [359, 527] on button "Télécharger" at bounding box center [362, 530] width 97 height 22
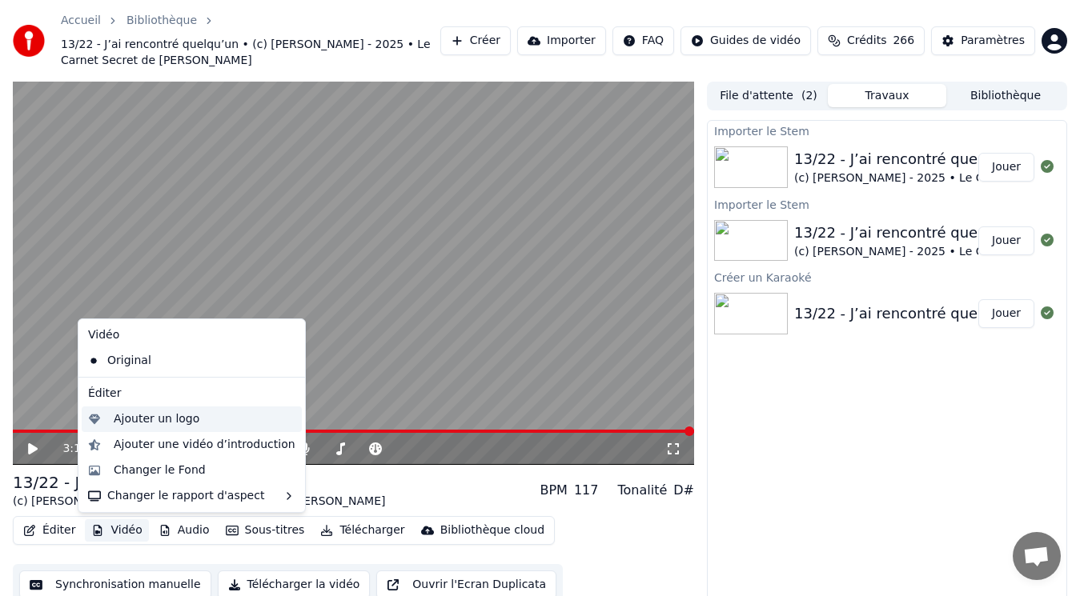
click at [134, 422] on div "Ajouter un logo" at bounding box center [157, 419] width 86 height 16
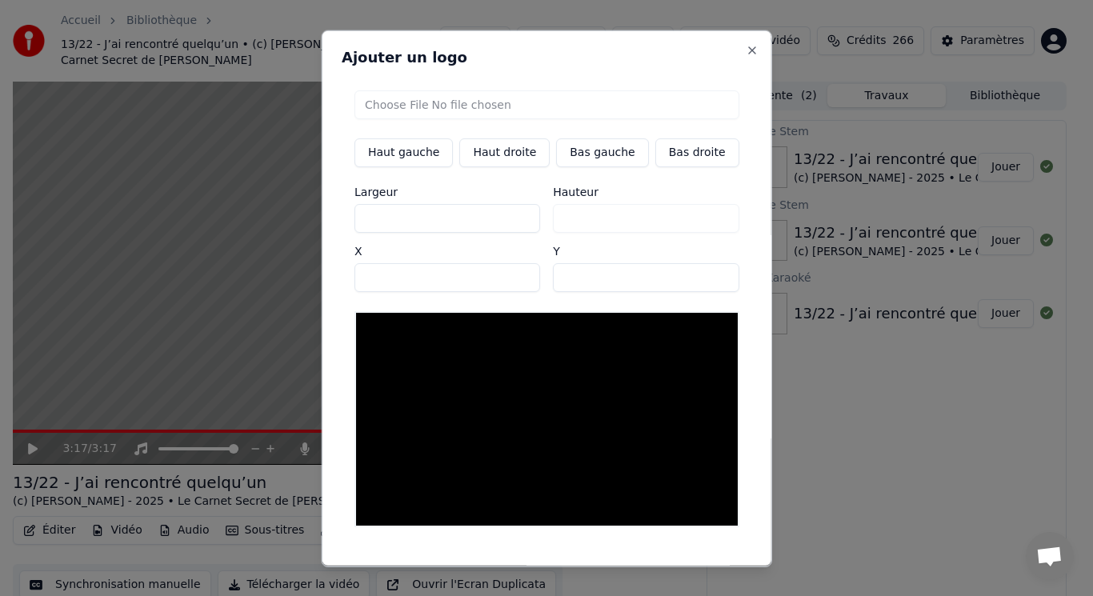
click at [579, 158] on button "Bas gauche" at bounding box center [602, 152] width 92 height 29
type input "***"
click at [430, 111] on input "file" at bounding box center [547, 104] width 385 height 29
type input "**********"
type input "***"
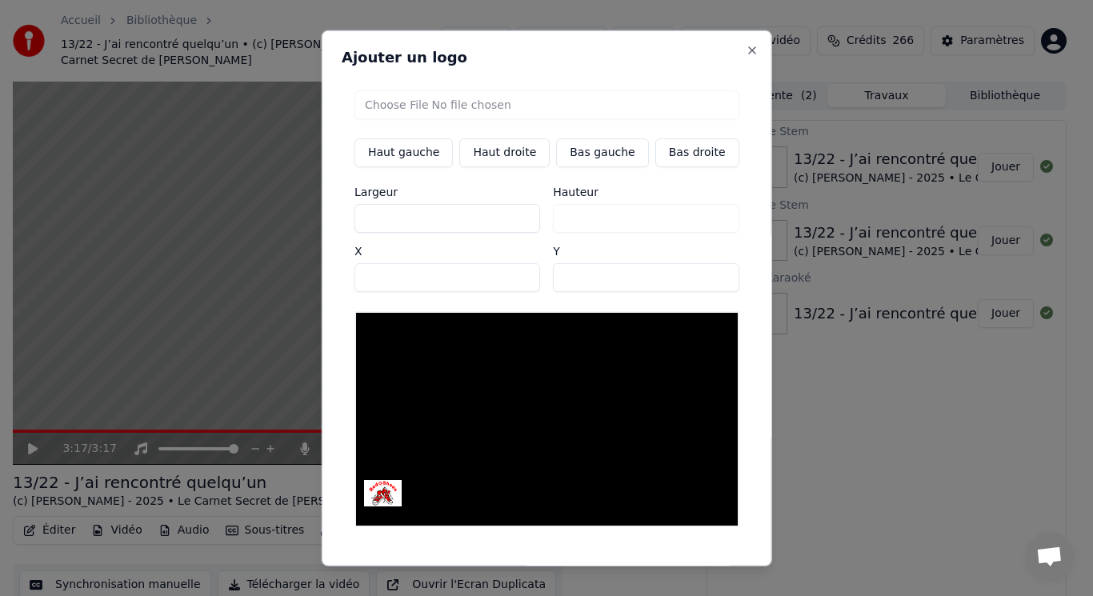
click at [706, 566] on button "Sauvegarder" at bounding box center [703, 580] width 97 height 29
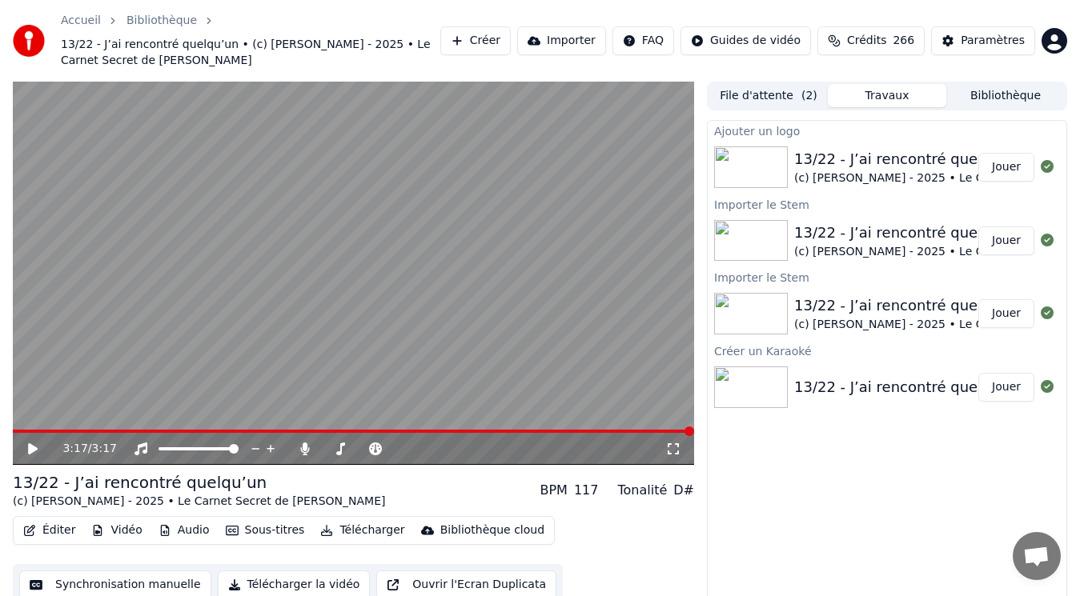
click at [1002, 165] on button "Jouer" at bounding box center [1006, 167] width 56 height 29
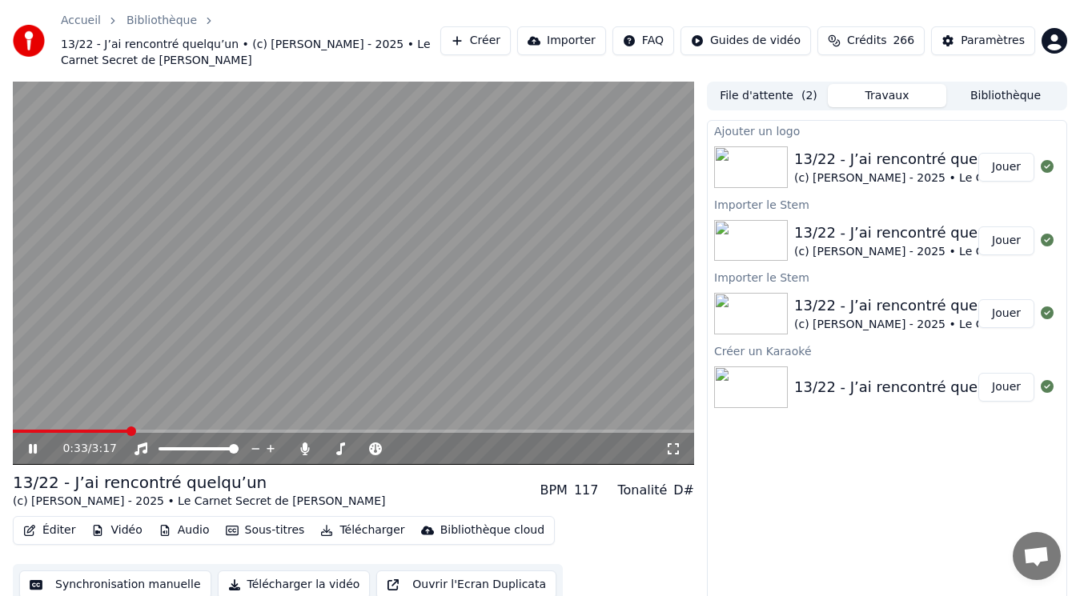
click at [439, 290] on video at bounding box center [353, 273] width 681 height 383
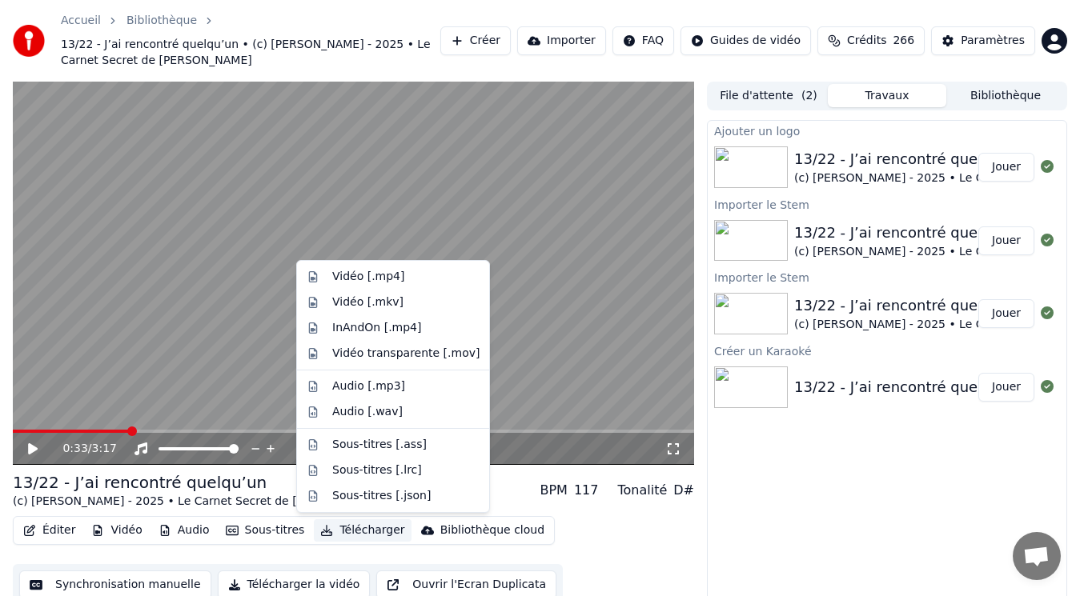
click at [357, 527] on button "Télécharger" at bounding box center [362, 530] width 97 height 22
click at [367, 278] on div "Vidéo [.mp4]" at bounding box center [368, 277] width 72 height 16
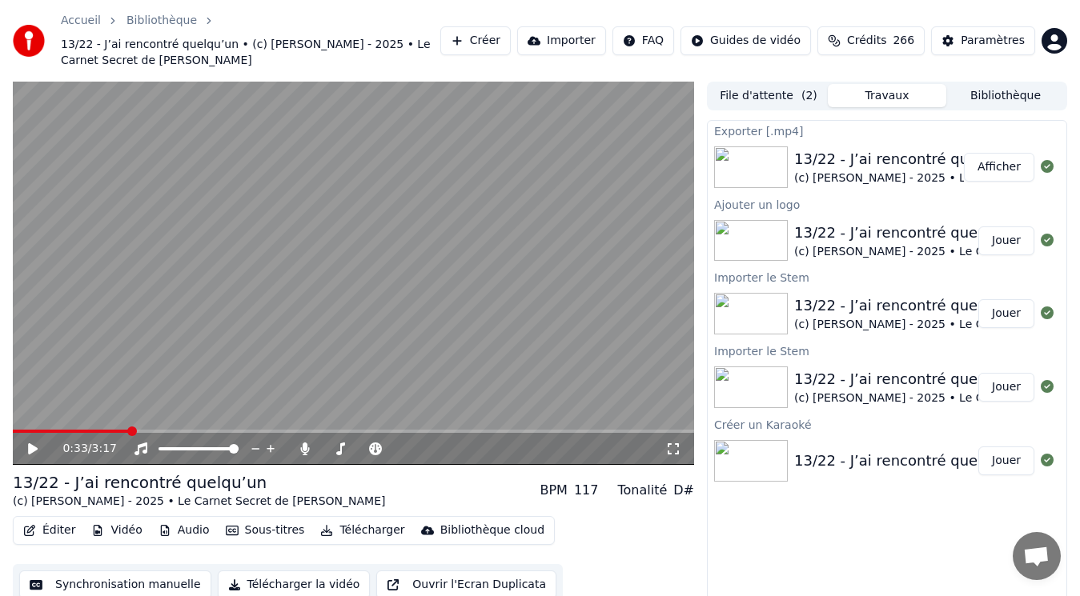
click at [1011, 162] on button "Afficher" at bounding box center [999, 167] width 70 height 29
click at [103, 148] on video at bounding box center [353, 273] width 681 height 383
click at [289, 279] on video at bounding box center [353, 273] width 681 height 383
